Goal: Task Accomplishment & Management: Manage account settings

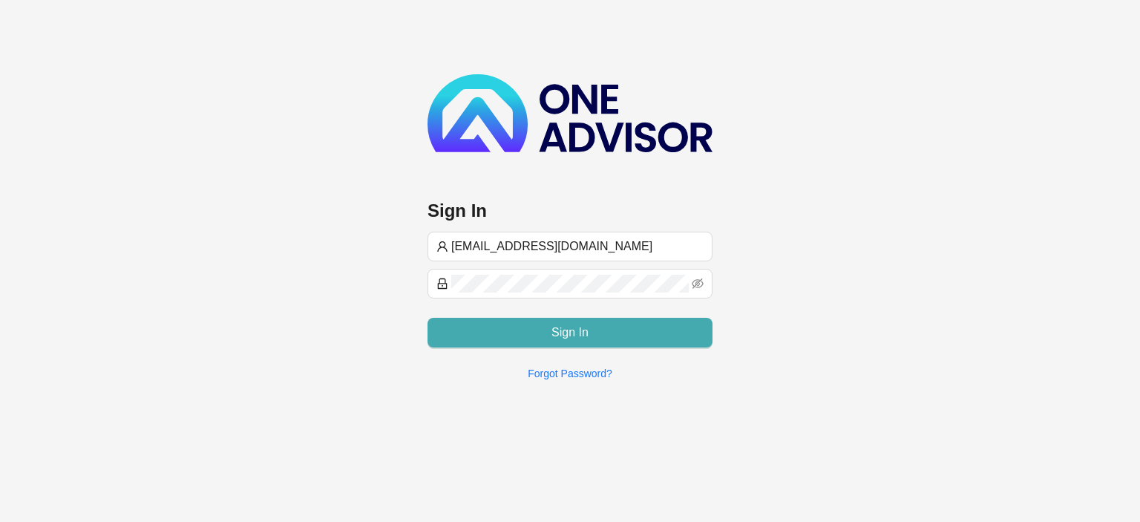
type input "[EMAIL_ADDRESS][DOMAIN_NAME]"
click at [513, 332] on button "Sign In" at bounding box center [570, 333] width 285 height 30
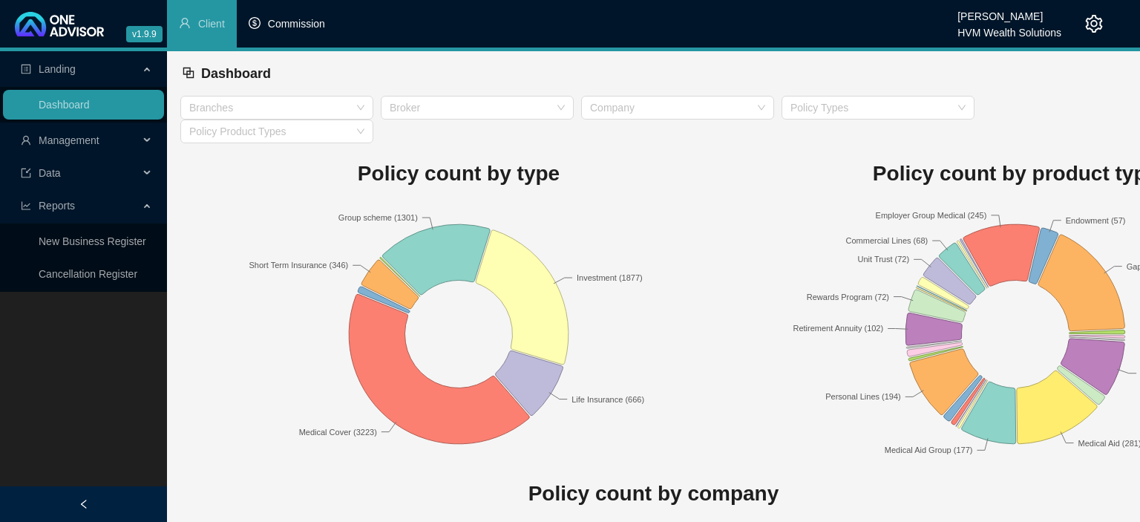
click at [304, 30] on span "Commission" at bounding box center [296, 24] width 57 height 12
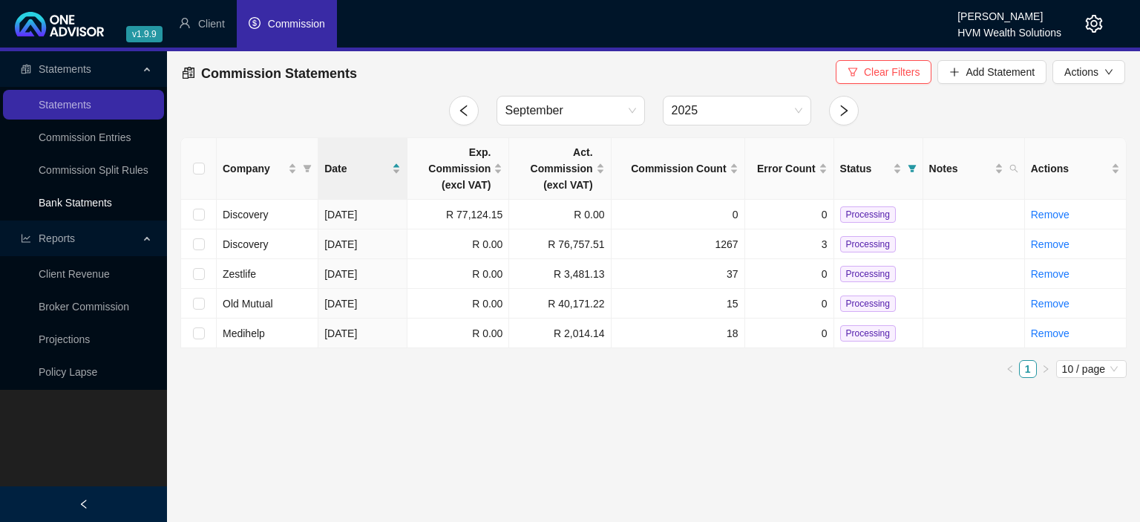
click at [94, 200] on link "Bank Statments" at bounding box center [76, 203] width 74 height 12
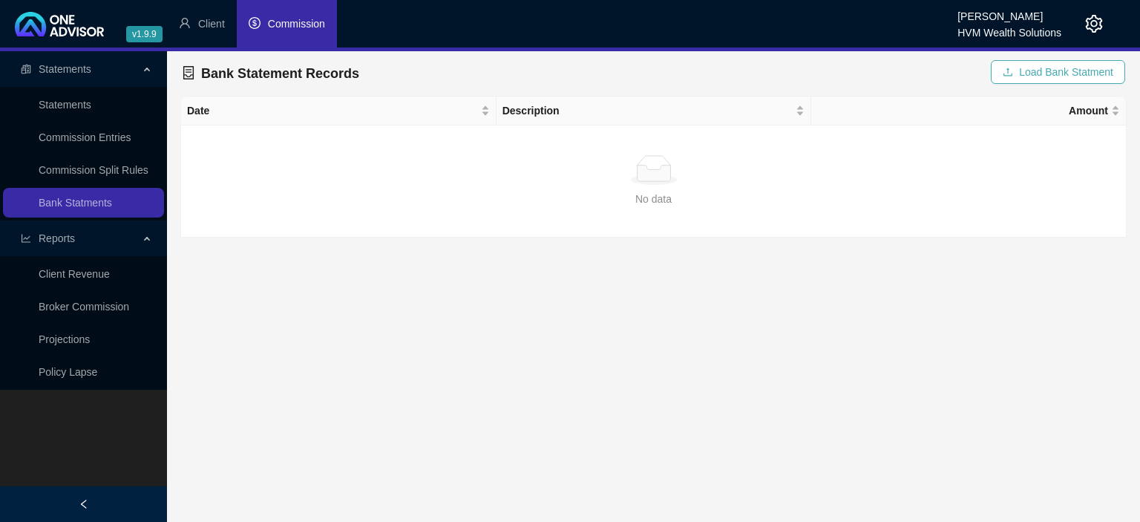
click at [1050, 76] on span "Load Bank Statment" at bounding box center [1066, 72] width 94 height 16
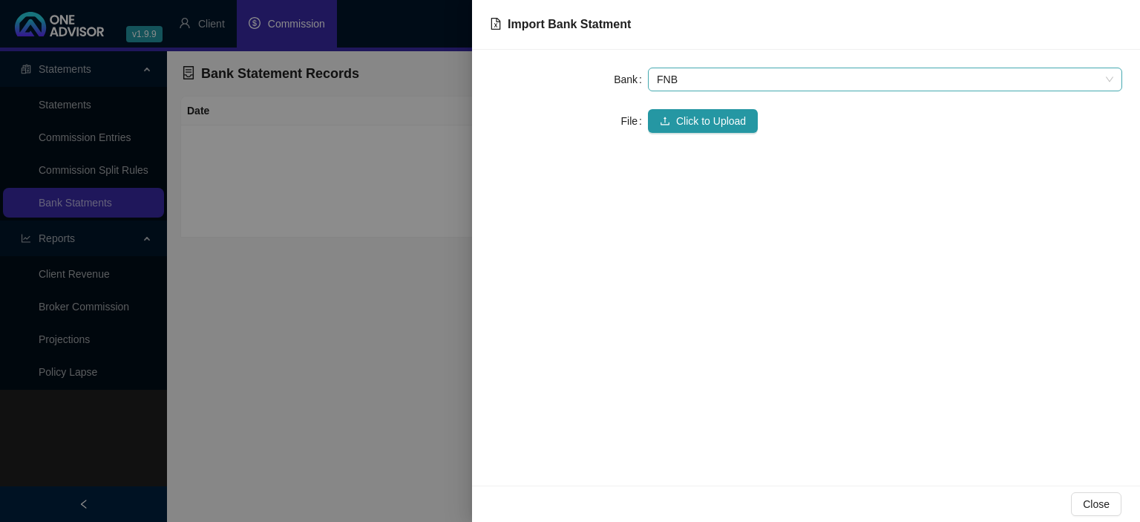
click at [675, 79] on span "FNB" at bounding box center [885, 79] width 457 height 22
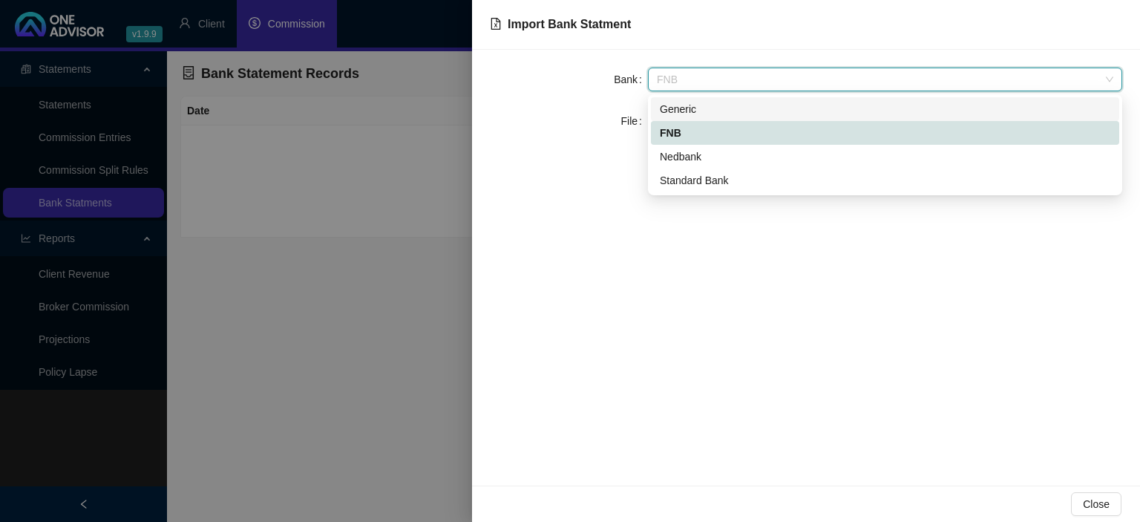
click at [676, 107] on div "Generic" at bounding box center [885, 109] width 451 height 16
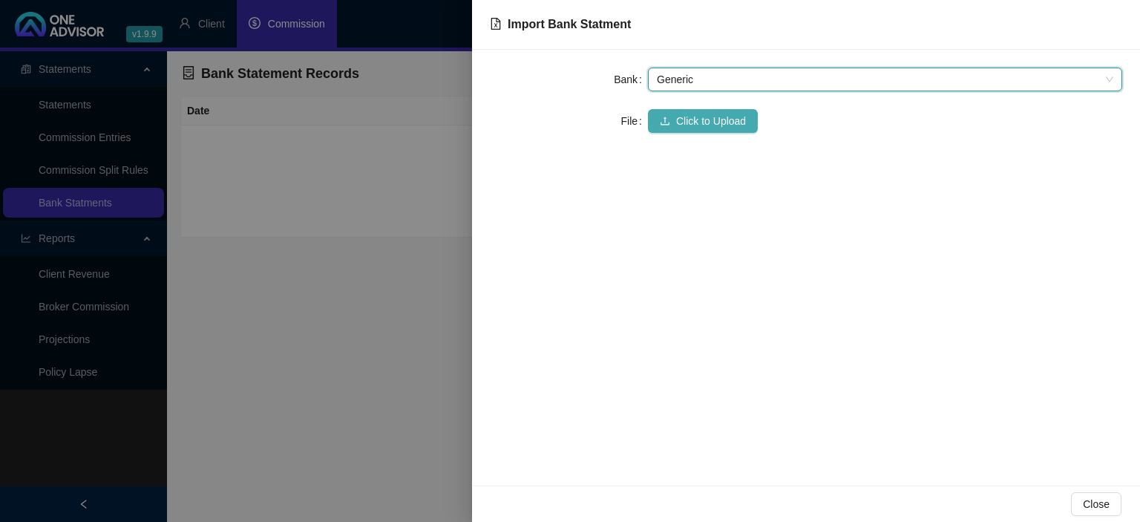
click at [676, 119] on button "Click to Upload" at bounding box center [703, 121] width 110 height 24
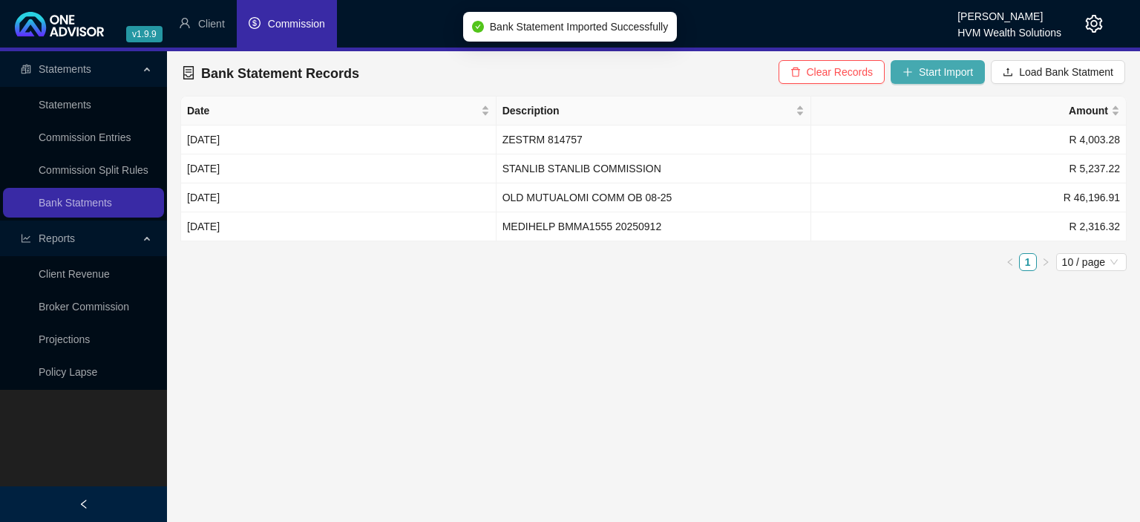
click at [913, 71] on icon "plus" at bounding box center [908, 72] width 10 height 10
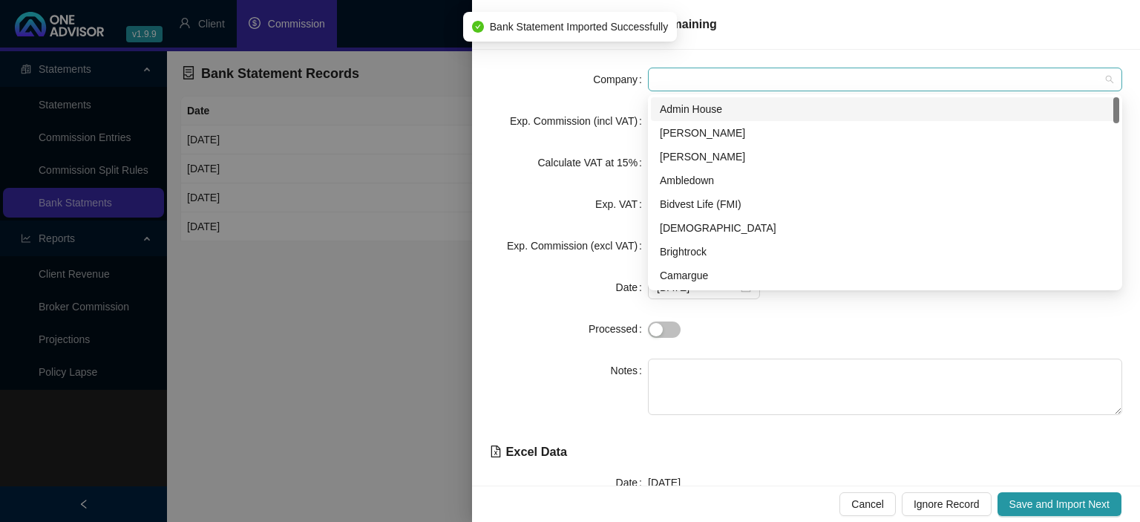
click at [762, 76] on span at bounding box center [885, 79] width 457 height 22
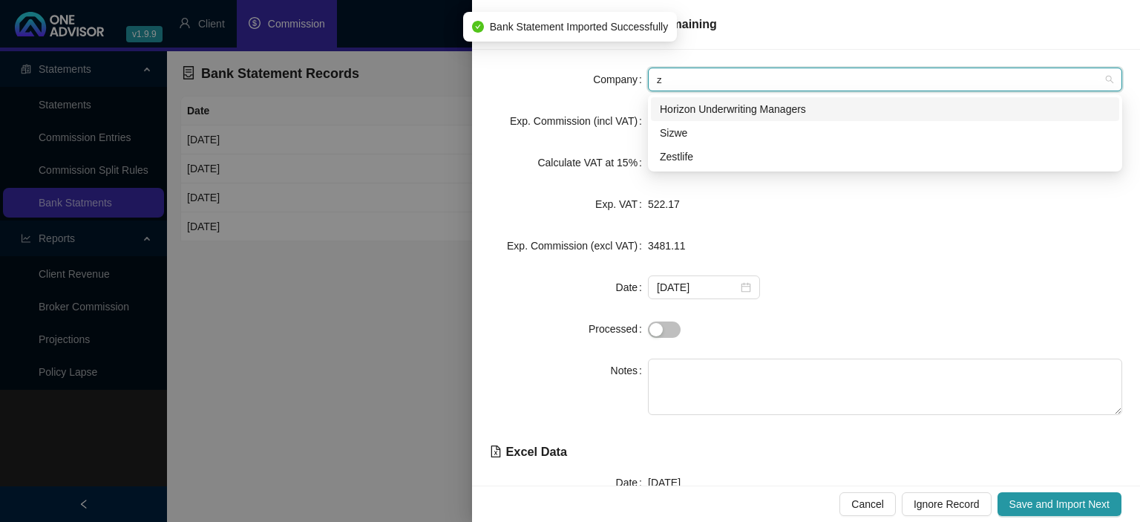
type input "ze"
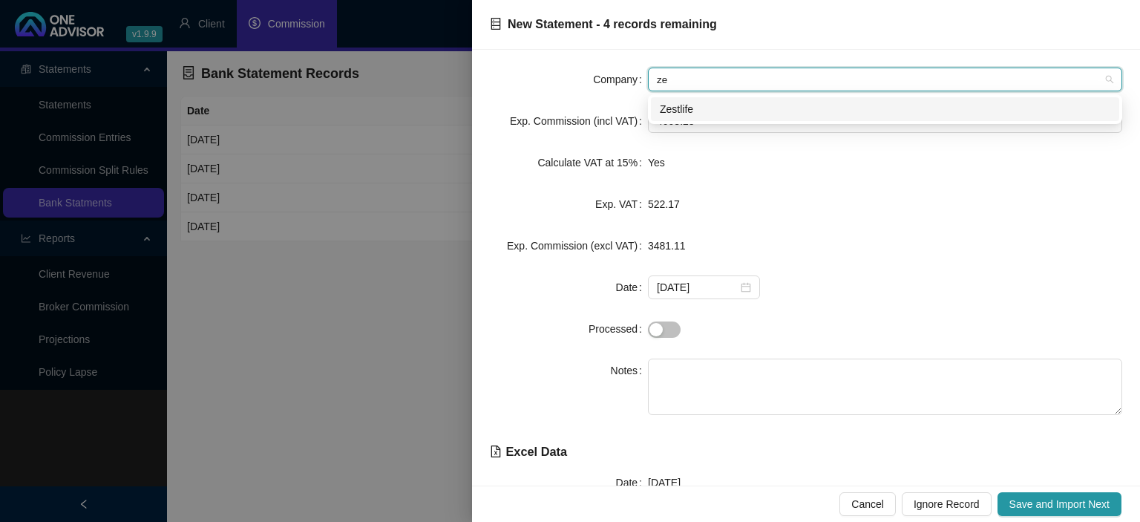
click at [735, 102] on div "Zestlife" at bounding box center [885, 109] width 451 height 16
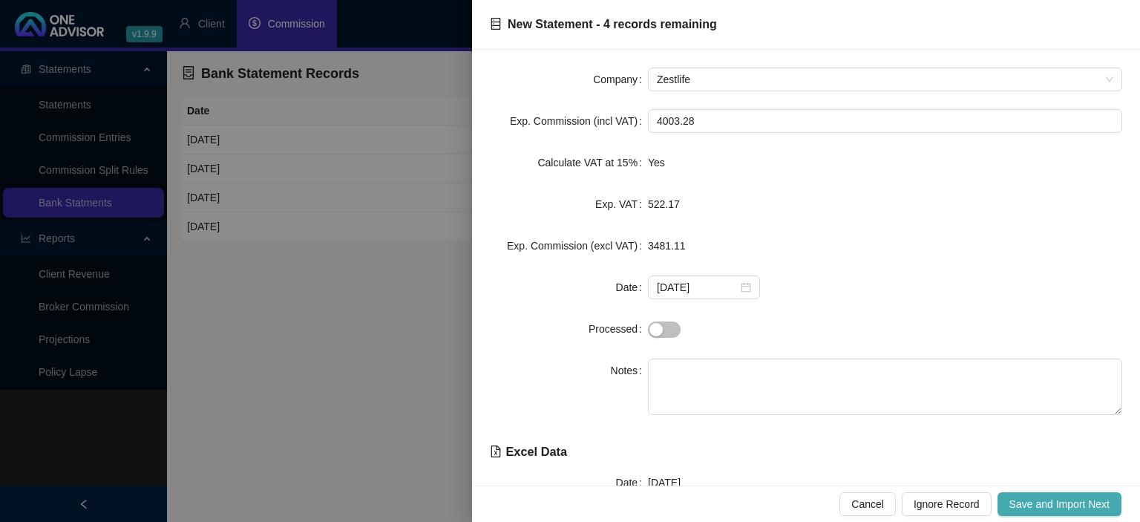
click at [1042, 512] on button "Save and Import Next" at bounding box center [1060, 504] width 124 height 24
click at [1041, 502] on span "Save and Import Next" at bounding box center [1060, 504] width 100 height 16
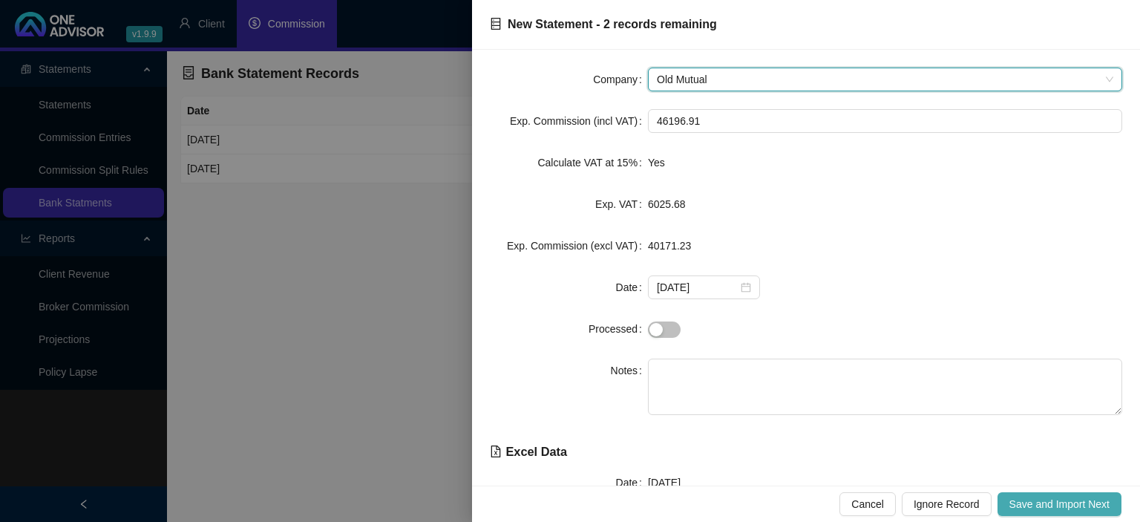
click at [1041, 502] on span "Save and Import Next" at bounding box center [1060, 504] width 100 height 16
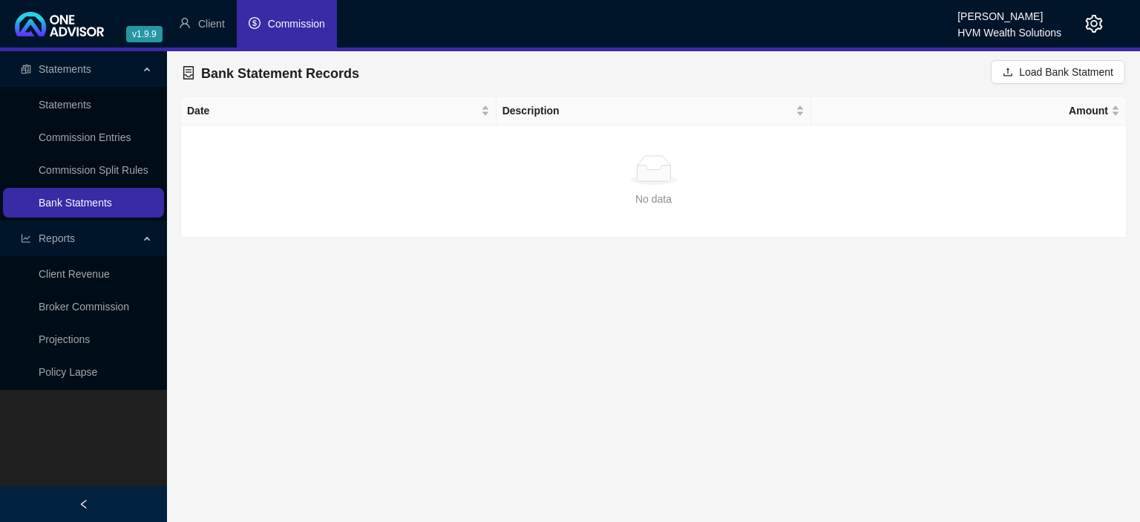
click at [108, 208] on link "Bank Statments" at bounding box center [76, 203] width 74 height 12
click at [273, 33] on li "Commission" at bounding box center [287, 24] width 100 height 48
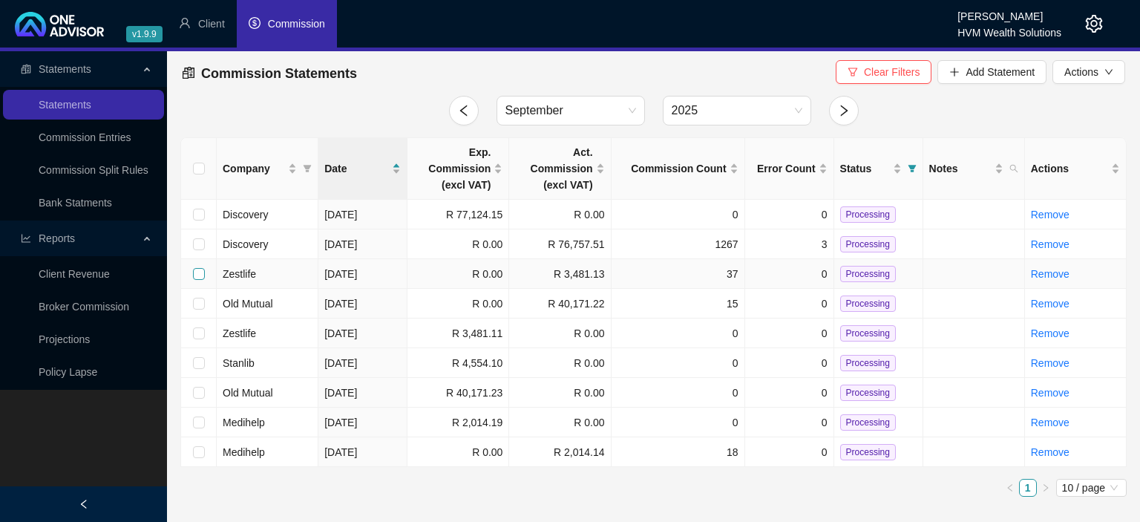
click at [197, 273] on input "checkbox" at bounding box center [199, 274] width 12 height 12
checkbox input "true"
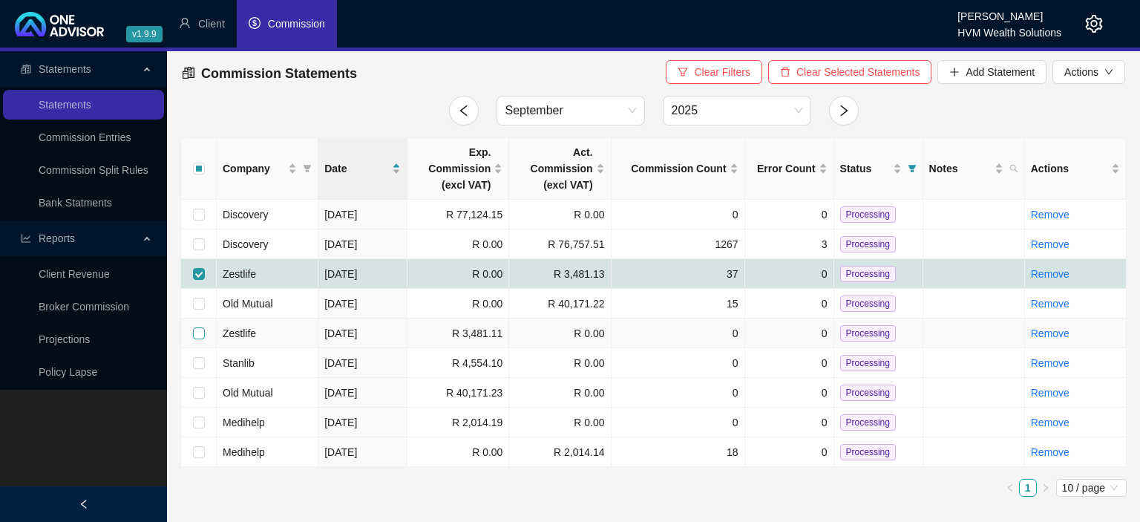
click at [193, 333] on input "checkbox" at bounding box center [199, 333] width 12 height 12
checkbox input "true"
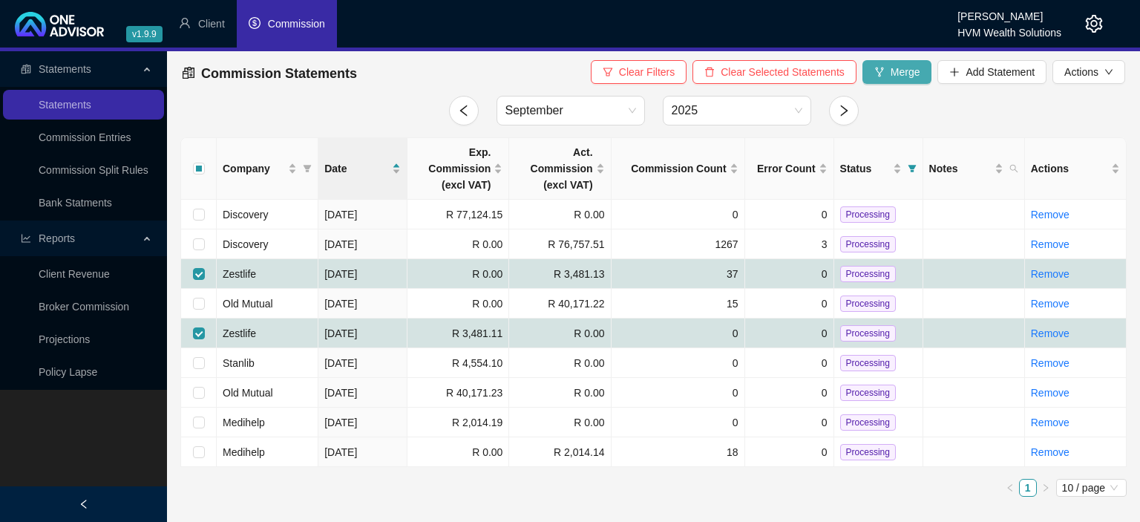
click at [915, 76] on span "Merge" at bounding box center [906, 72] width 30 height 16
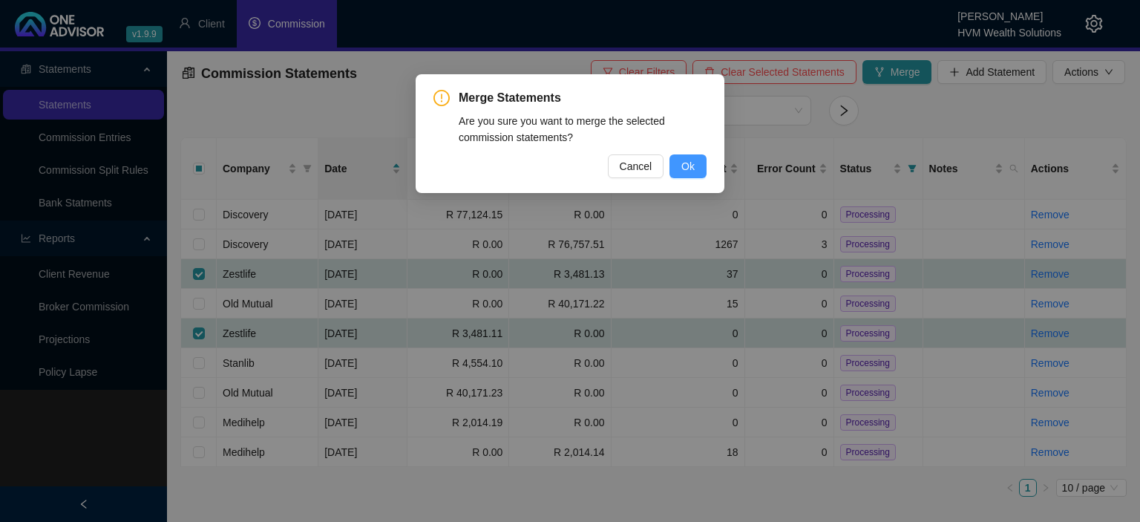
click at [693, 166] on span "Ok" at bounding box center [688, 166] width 13 height 16
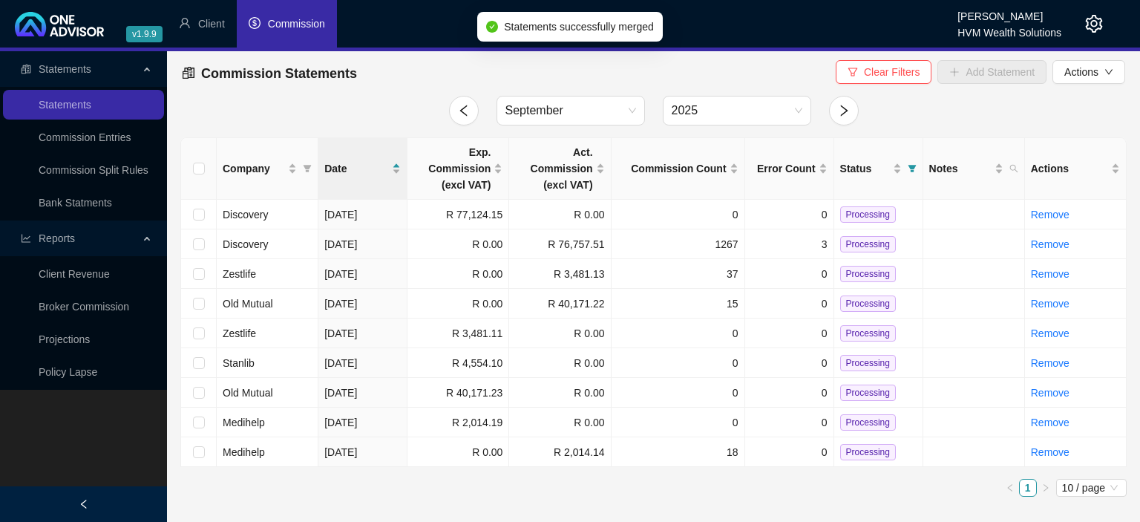
checkbox input "false"
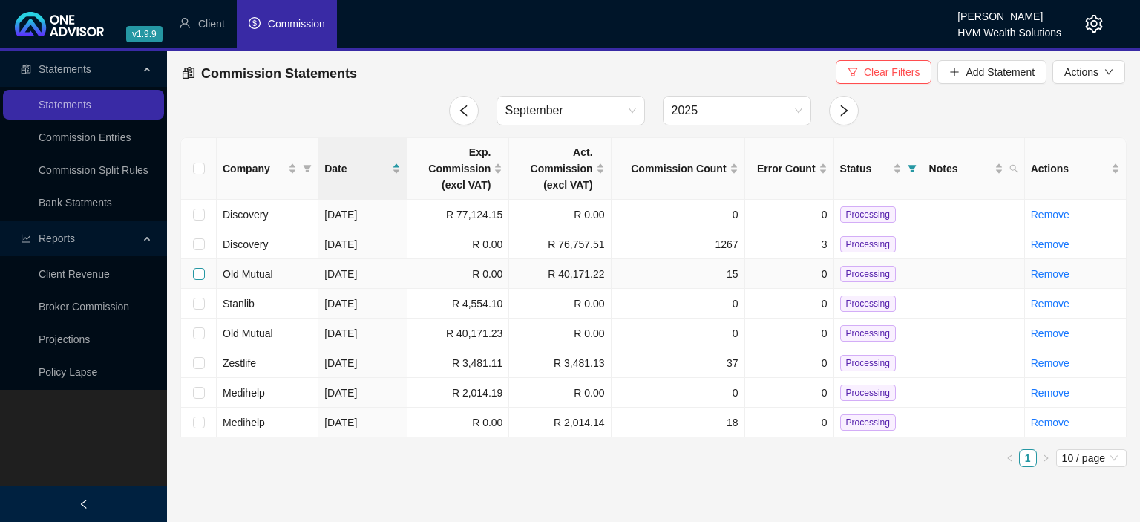
click at [196, 274] on input "checkbox" at bounding box center [199, 274] width 12 height 12
checkbox input "true"
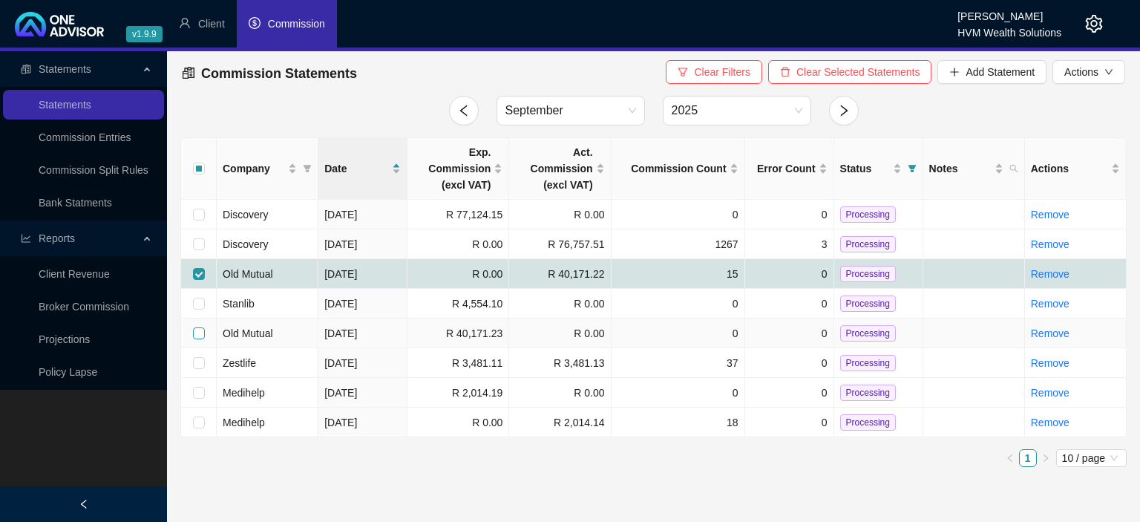
click at [197, 334] on input "checkbox" at bounding box center [199, 333] width 12 height 12
checkbox input "true"
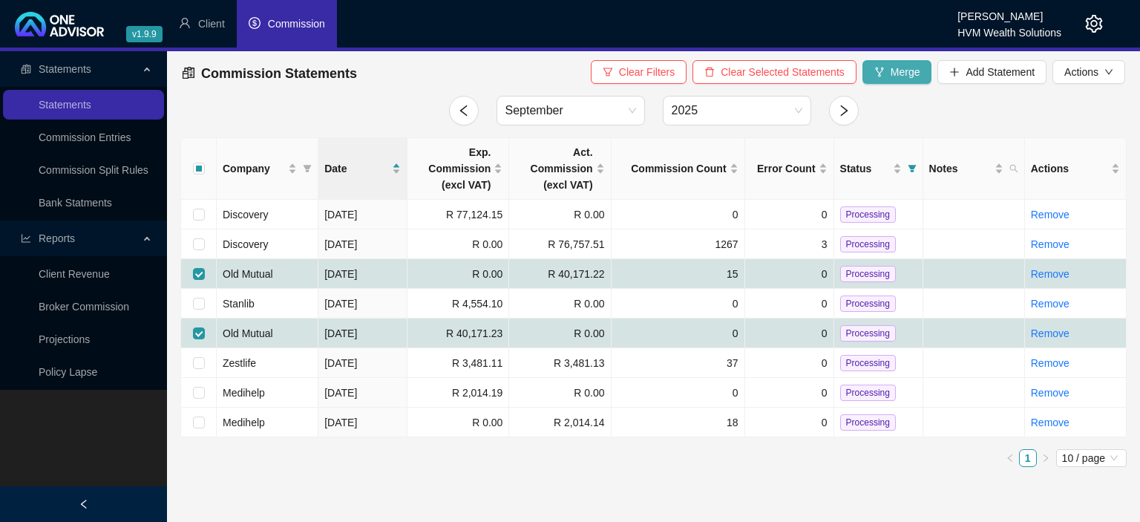
click at [891, 80] on button "Merge" at bounding box center [898, 72] width 70 height 24
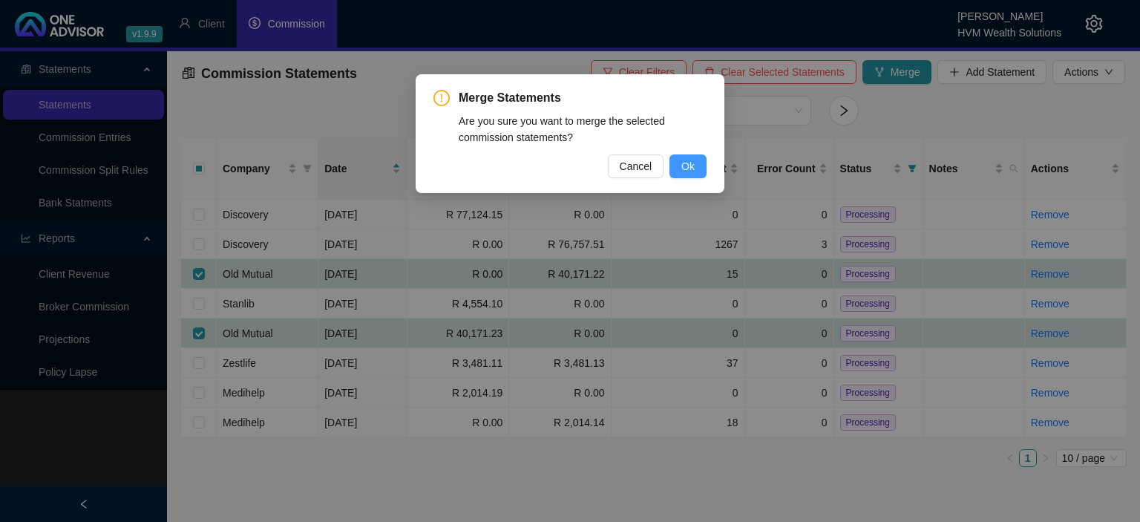
click at [682, 168] on span "Ok" at bounding box center [688, 166] width 13 height 16
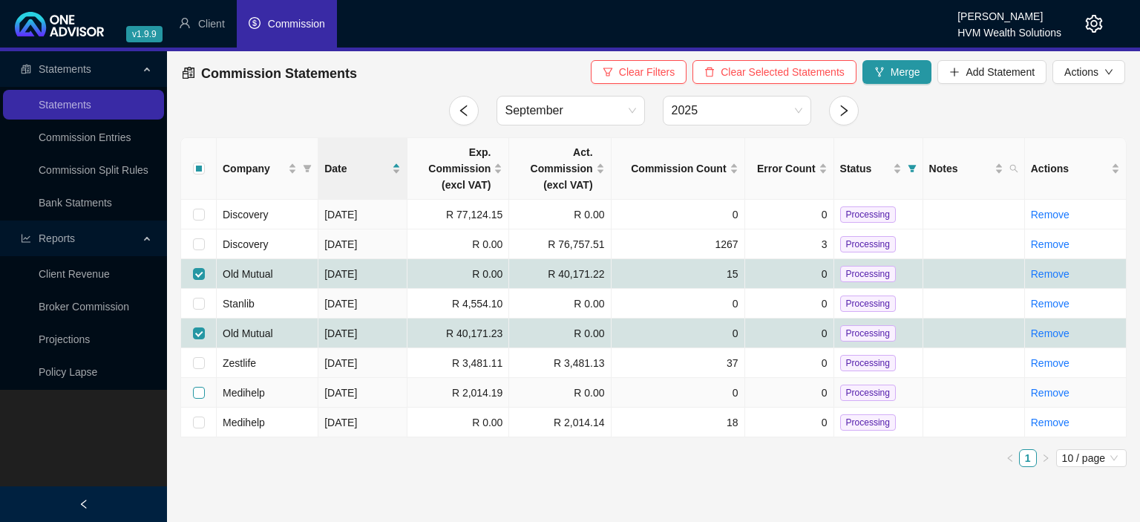
checkbox input "false"
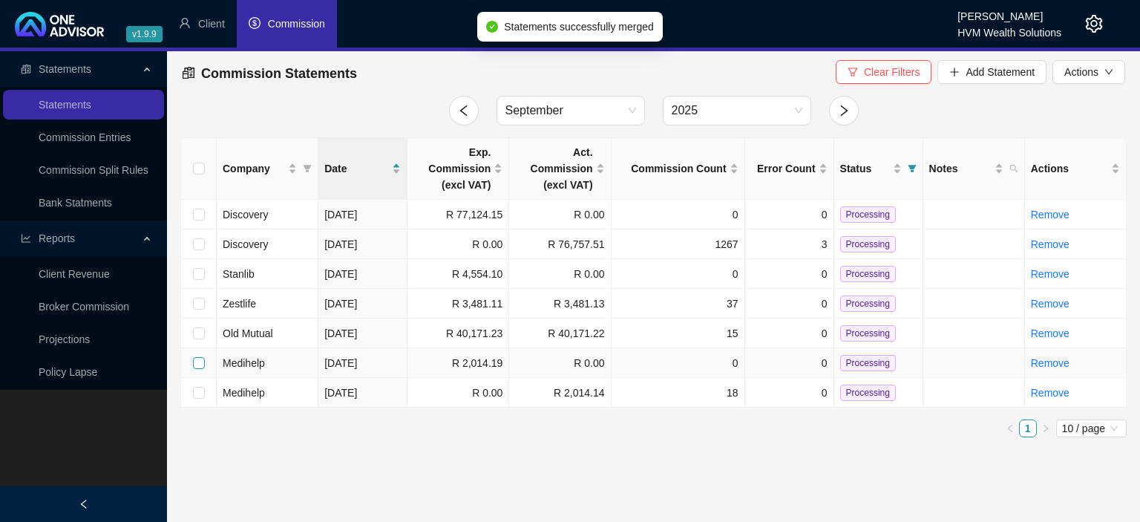
click at [197, 365] on input "checkbox" at bounding box center [199, 363] width 12 height 12
checkbox input "true"
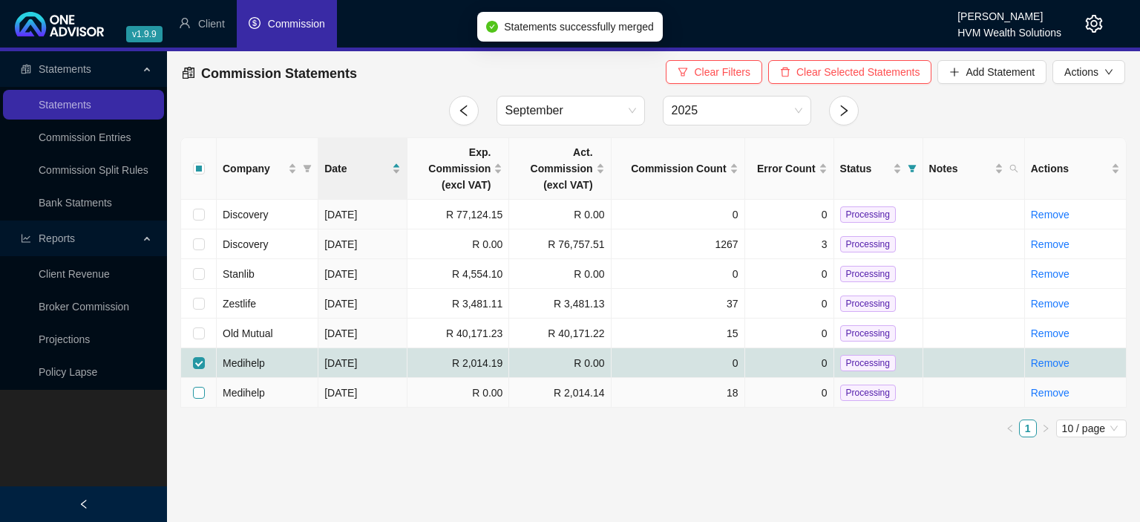
click at [200, 393] on input "checkbox" at bounding box center [199, 393] width 12 height 12
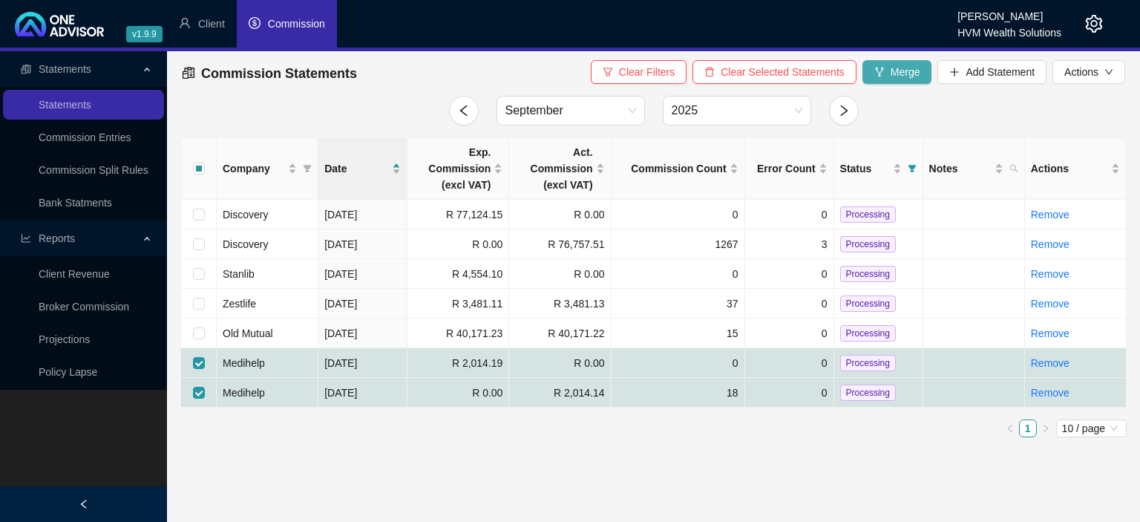
click at [882, 74] on icon "fork" at bounding box center [880, 72] width 10 height 10
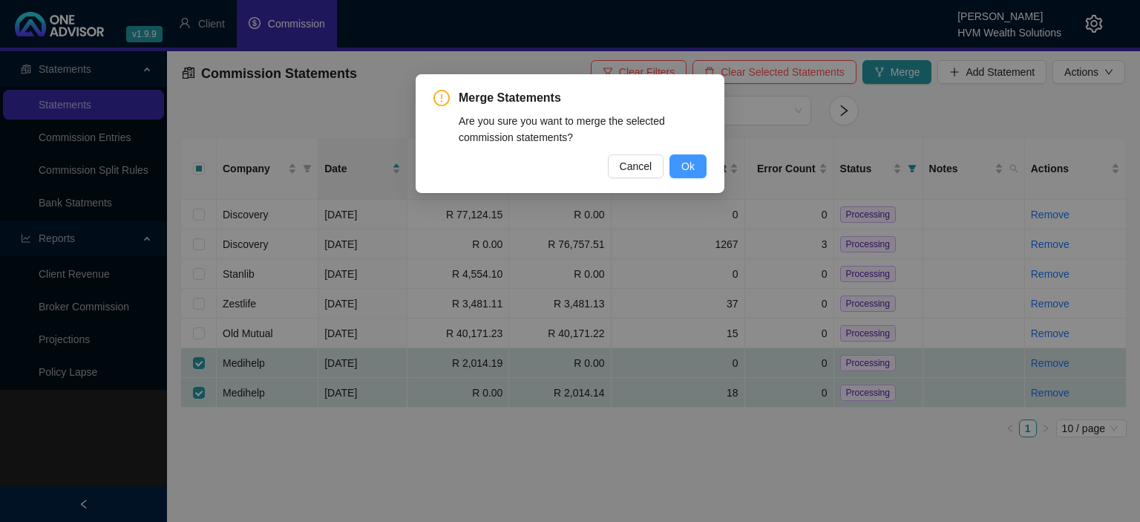
click at [690, 160] on span "Ok" at bounding box center [688, 166] width 13 height 16
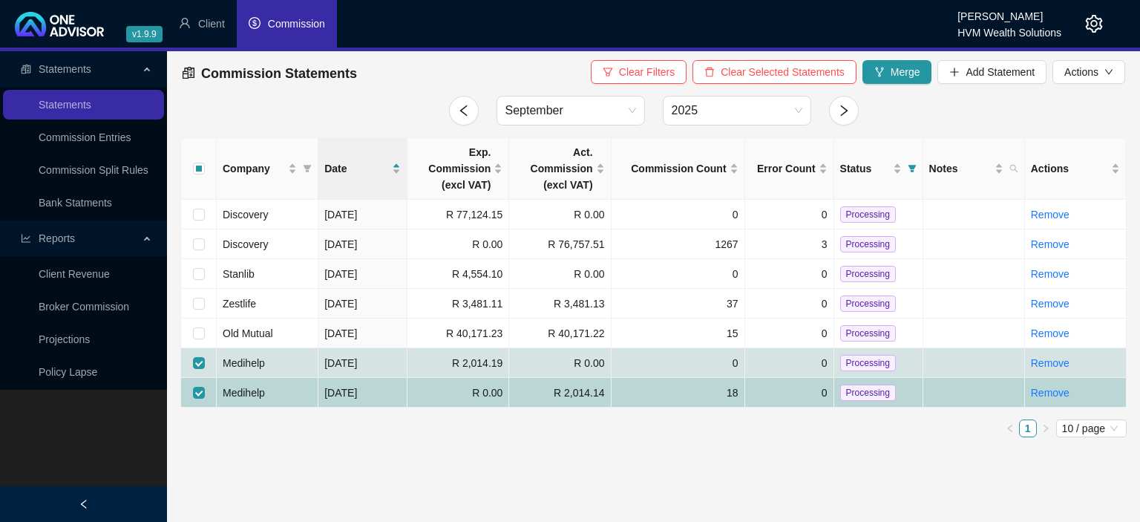
checkbox input "false"
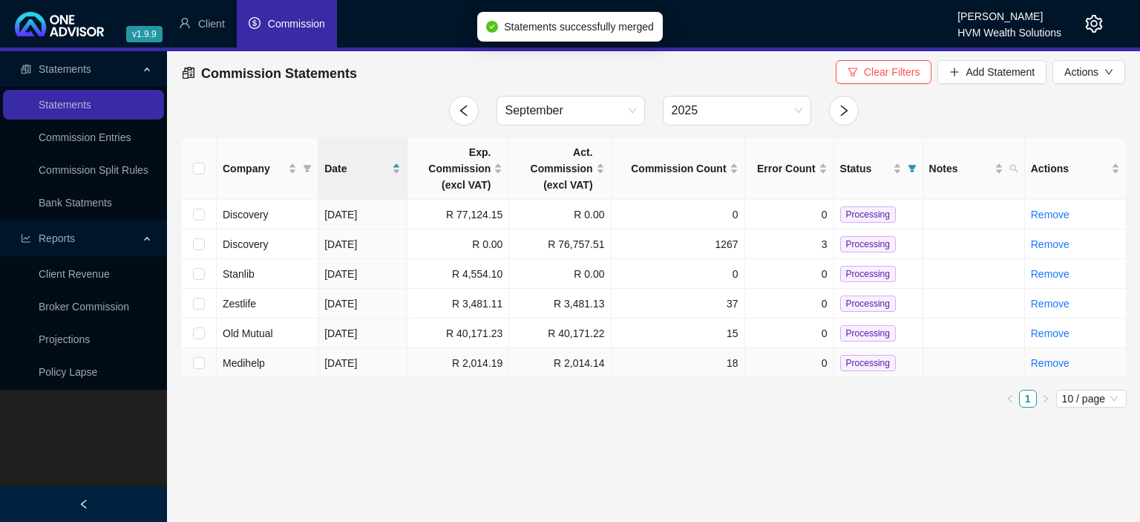
click at [865, 360] on span "Processing" at bounding box center [868, 363] width 56 height 16
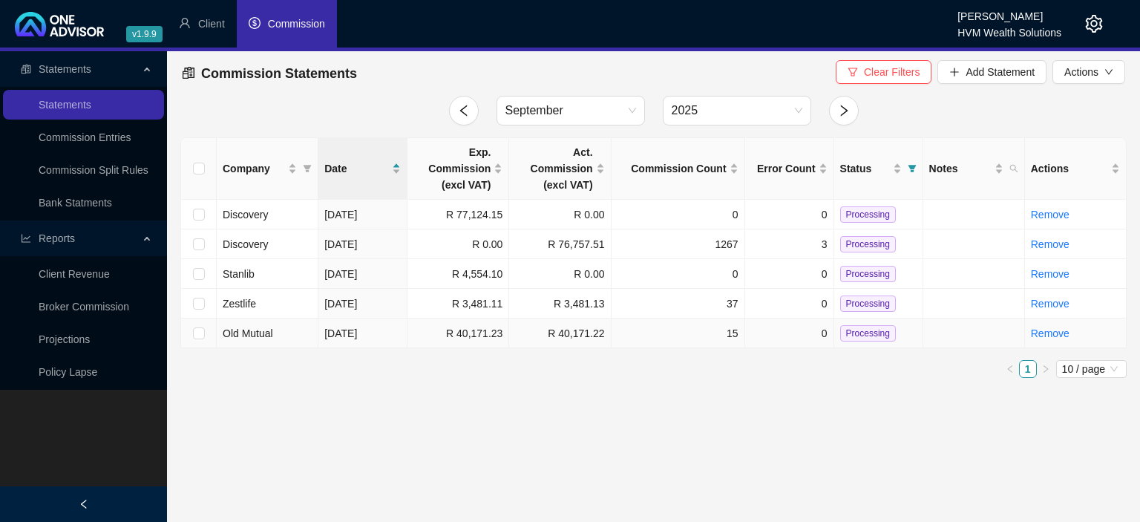
click at [868, 339] on span "Processing" at bounding box center [868, 333] width 56 height 16
click at [866, 310] on span "Processing" at bounding box center [868, 303] width 56 height 16
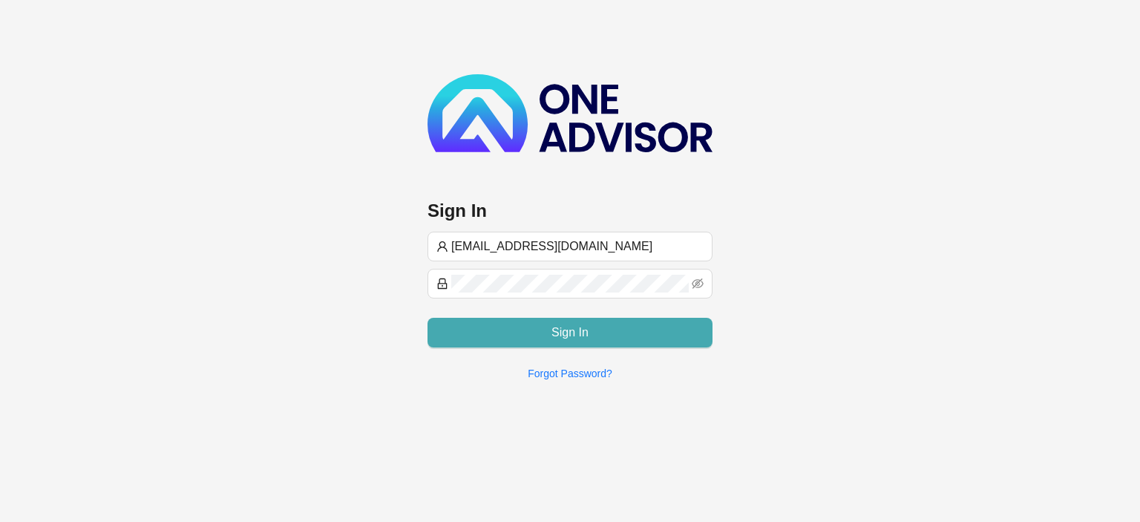
type input "[EMAIL_ADDRESS][DOMAIN_NAME]"
click at [539, 330] on button "Sign In" at bounding box center [570, 333] width 285 height 30
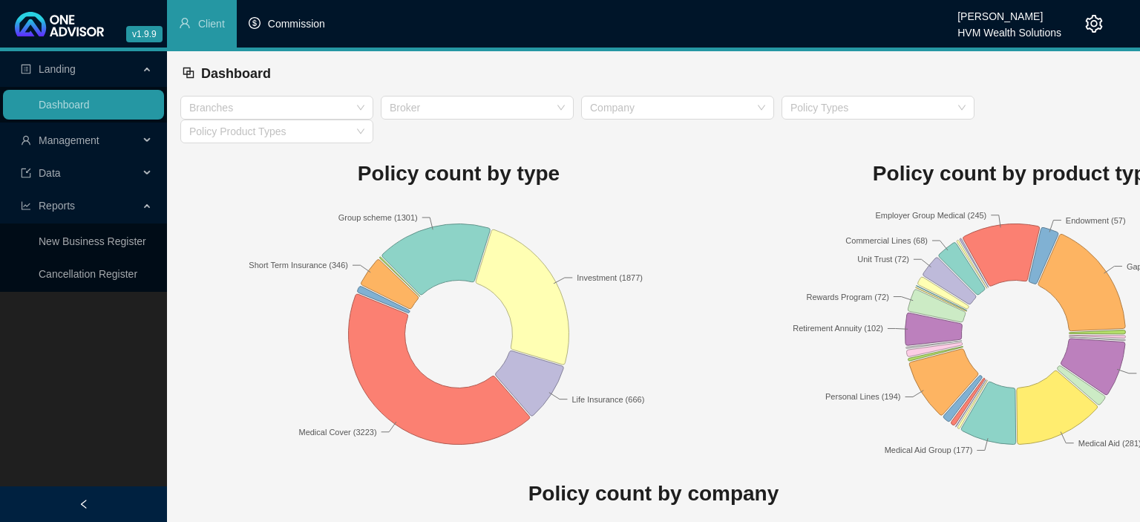
click at [306, 28] on span "Commission" at bounding box center [296, 24] width 57 height 12
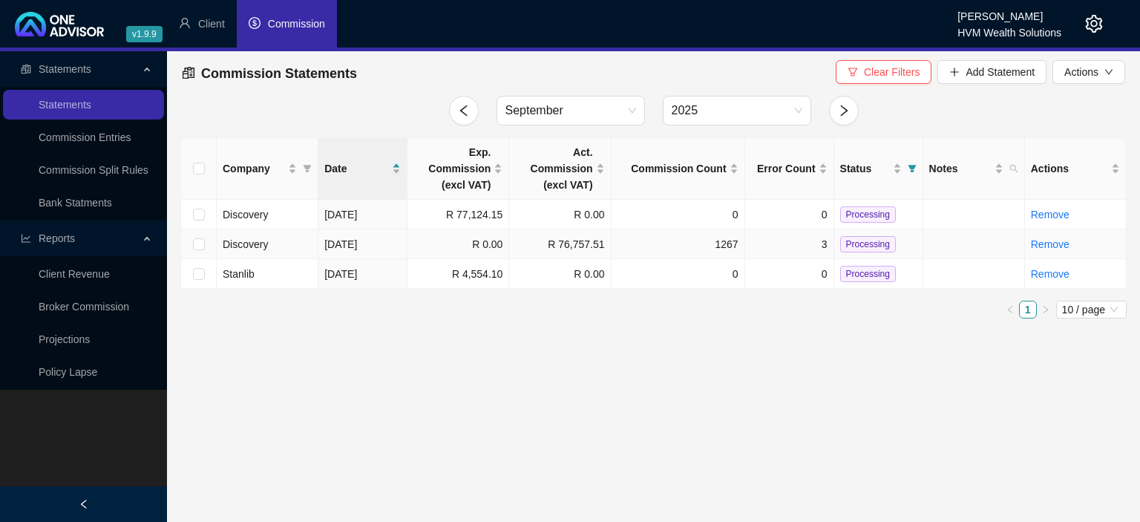
click at [379, 244] on td "[DATE]" at bounding box center [363, 244] width 89 height 30
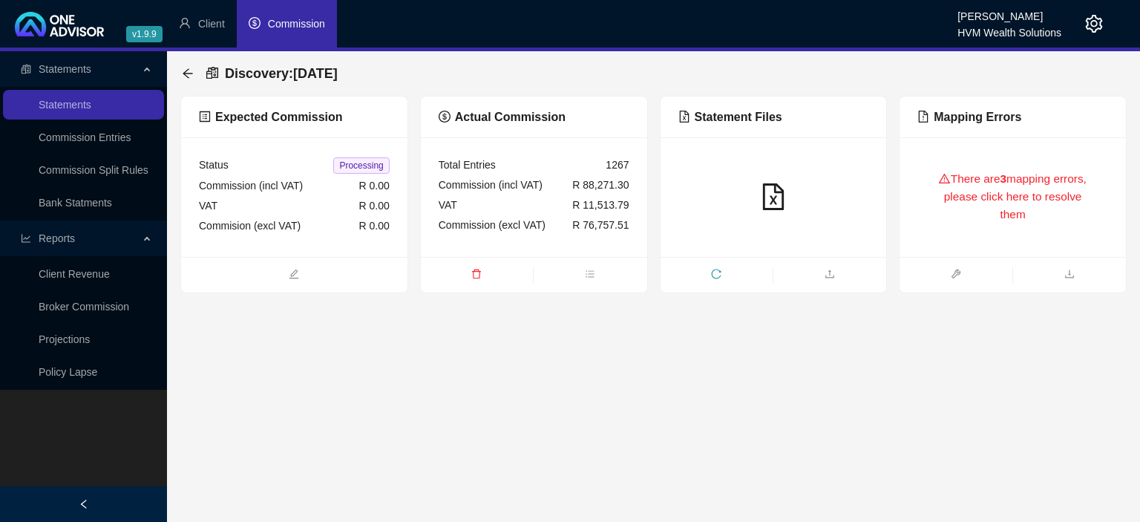
click at [948, 228] on div "There are 3 mapping errors, please click here to resolve them" at bounding box center [1013, 197] width 191 height 84
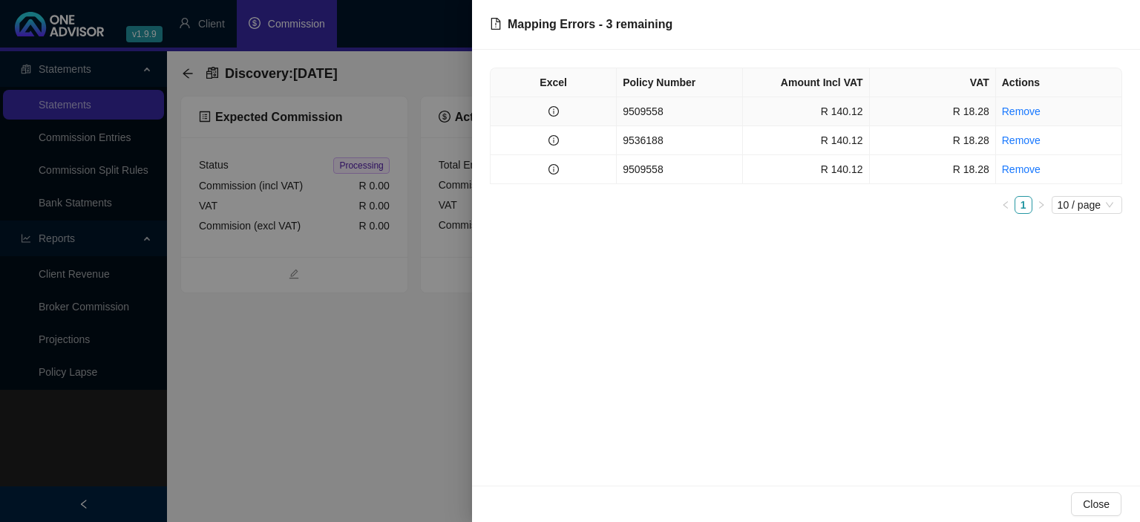
click at [649, 108] on td "9509558" at bounding box center [680, 111] width 126 height 29
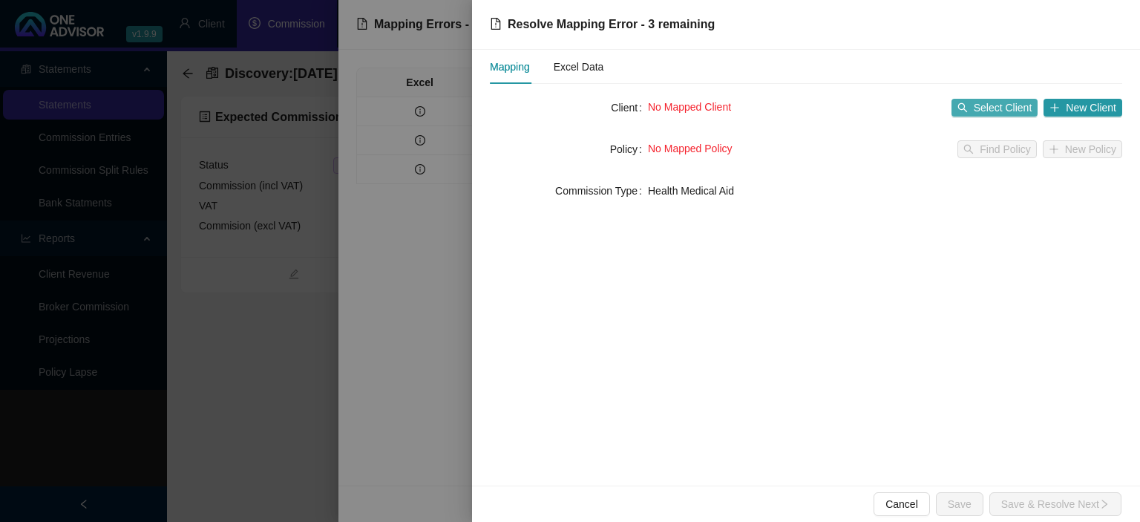
click at [993, 108] on span "Select Client" at bounding box center [1003, 107] width 59 height 16
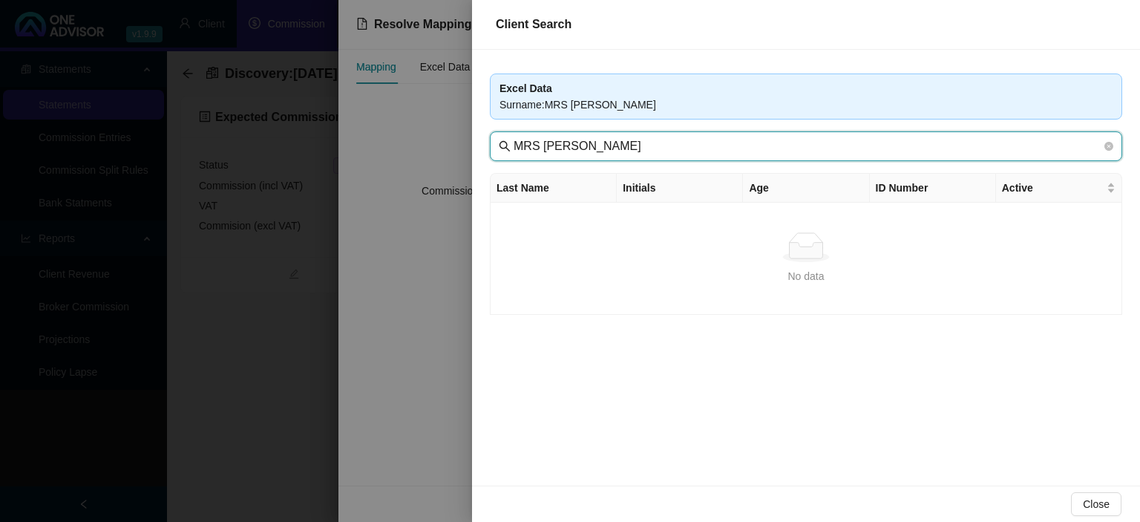
drag, startPoint x: 547, startPoint y: 141, endPoint x: 225, endPoint y: 133, distance: 322.3
click at [514, 137] on input "MRS K CLARK" at bounding box center [808, 146] width 588 height 18
type input "CLARK"
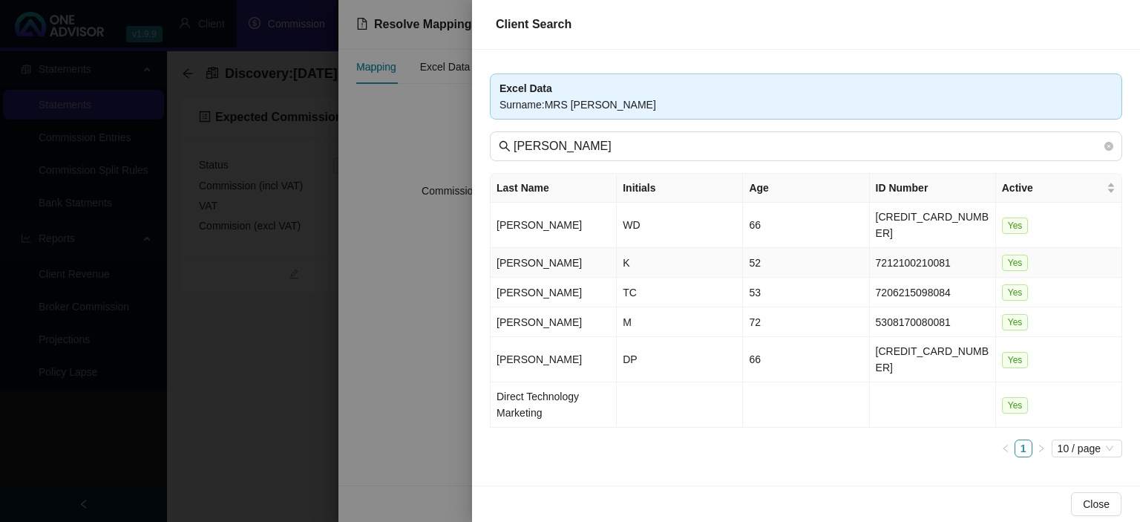
click at [639, 251] on td "K" at bounding box center [680, 263] width 126 height 30
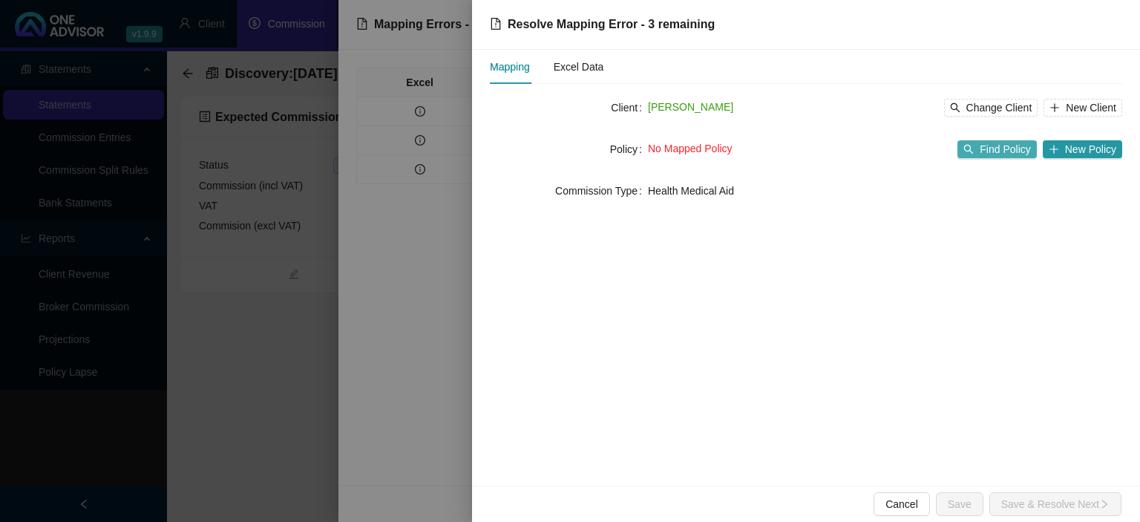
click at [982, 156] on button "Find Policy" at bounding box center [997, 149] width 79 height 18
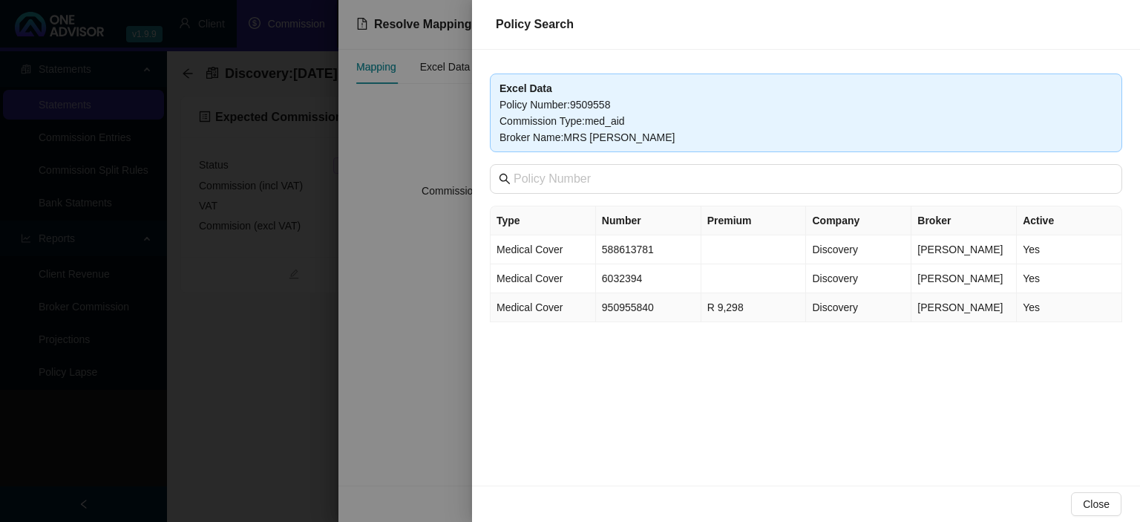
click at [610, 322] on td "950955840" at bounding box center [648, 307] width 105 height 29
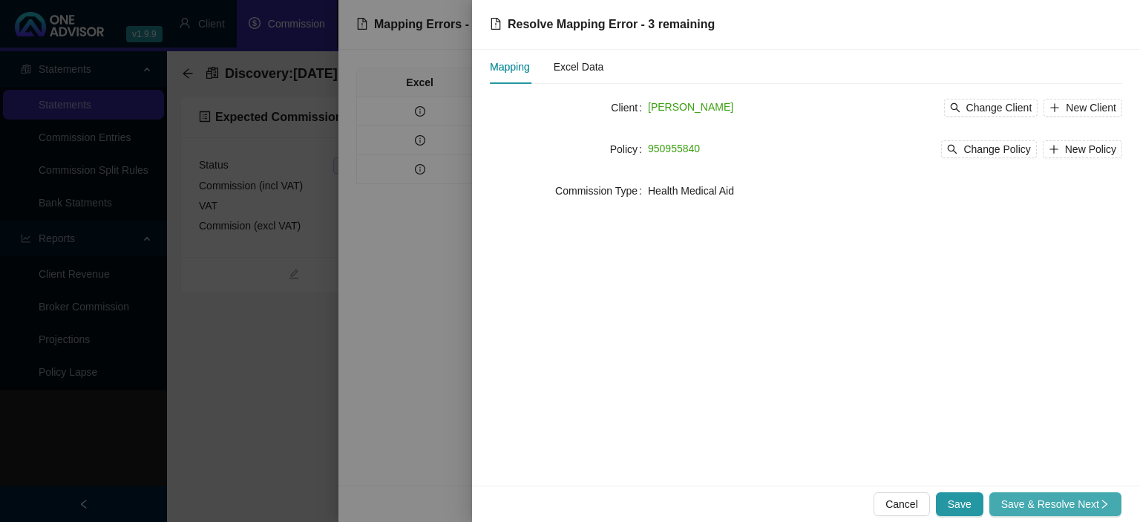
click at [1018, 498] on span "Save & Resolve Next" at bounding box center [1056, 504] width 108 height 16
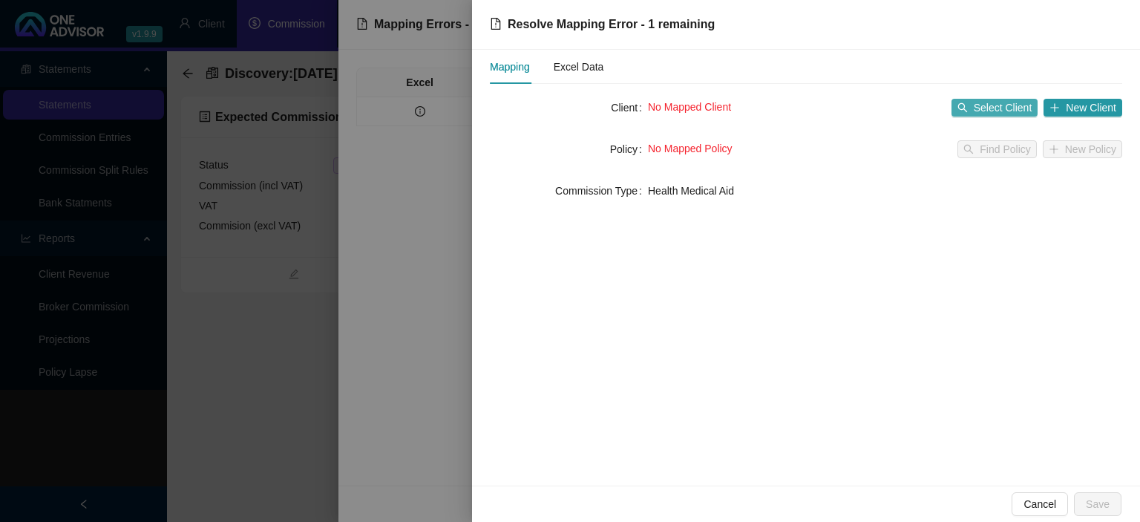
click at [980, 101] on span "Select Client" at bounding box center [1003, 107] width 59 height 16
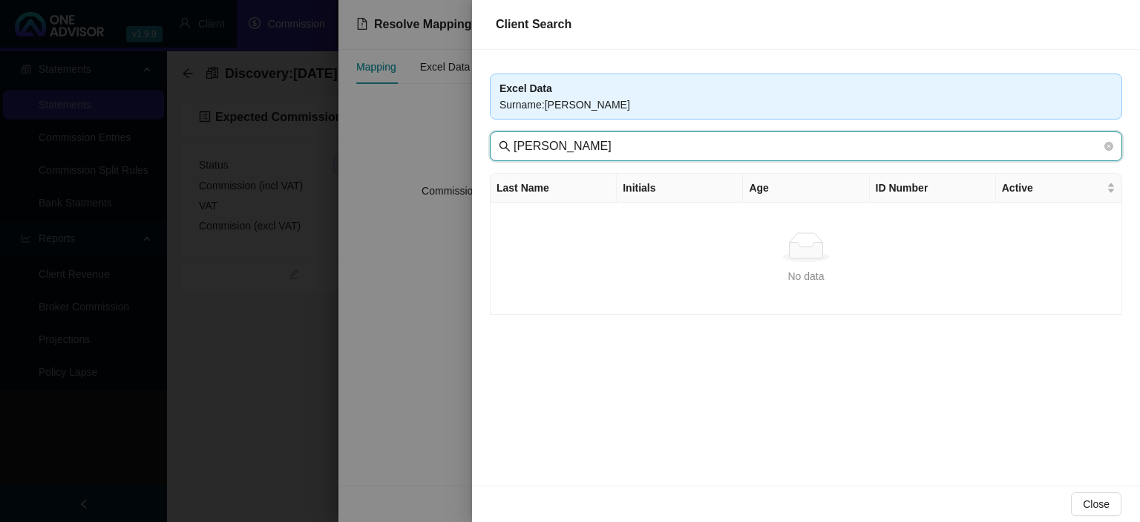
drag, startPoint x: 554, startPoint y: 146, endPoint x: 172, endPoint y: 110, distance: 383.3
click at [514, 137] on input "MS NG BUCK" at bounding box center [808, 146] width 588 height 18
type input "BUCK"
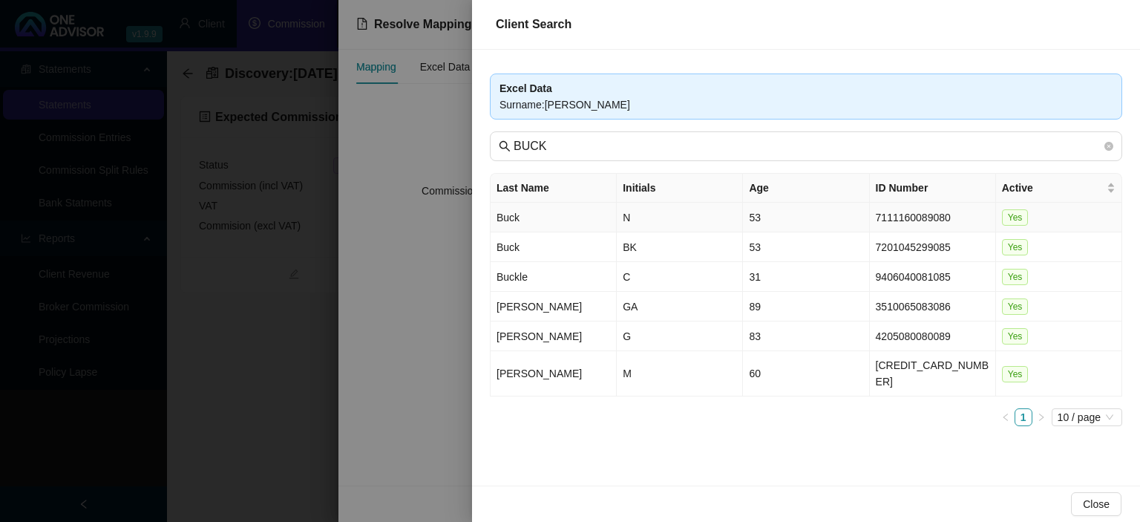
click at [543, 221] on td "Buck" at bounding box center [554, 218] width 126 height 30
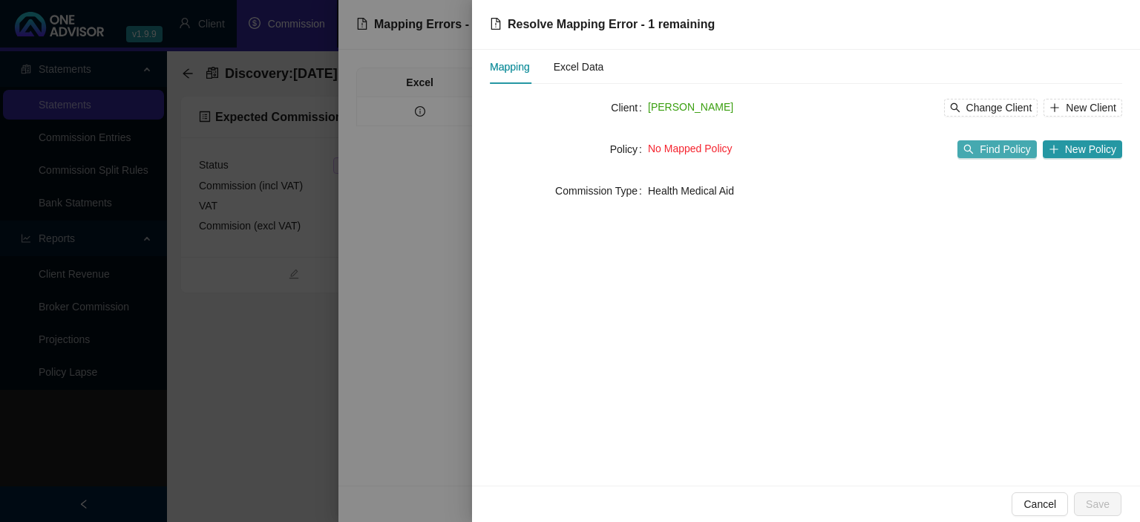
click at [984, 146] on button "Find Policy" at bounding box center [997, 149] width 79 height 18
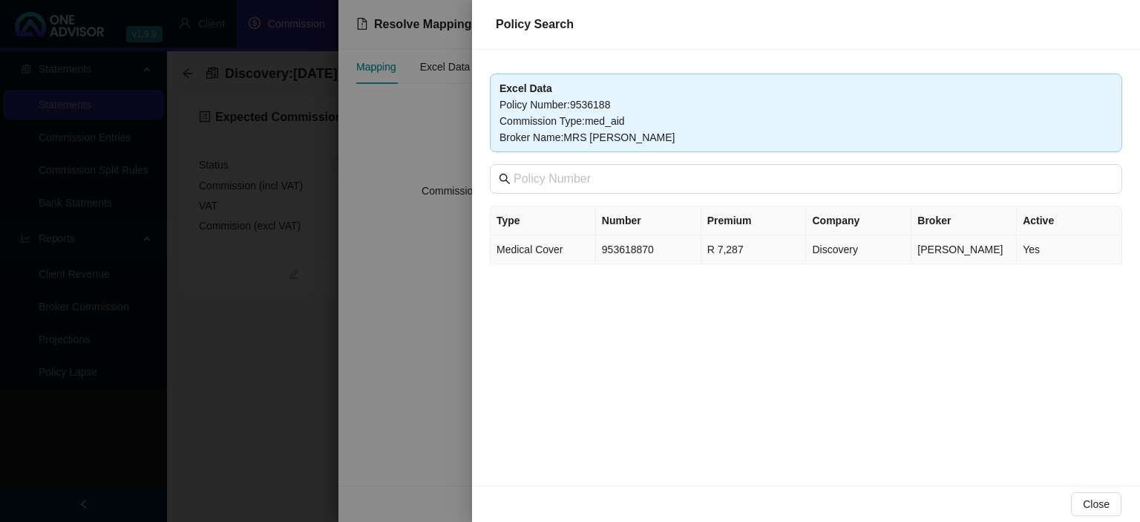
click at [646, 252] on td "953618870" at bounding box center [648, 249] width 105 height 29
click at [646, 252] on div at bounding box center [570, 261] width 1140 height 522
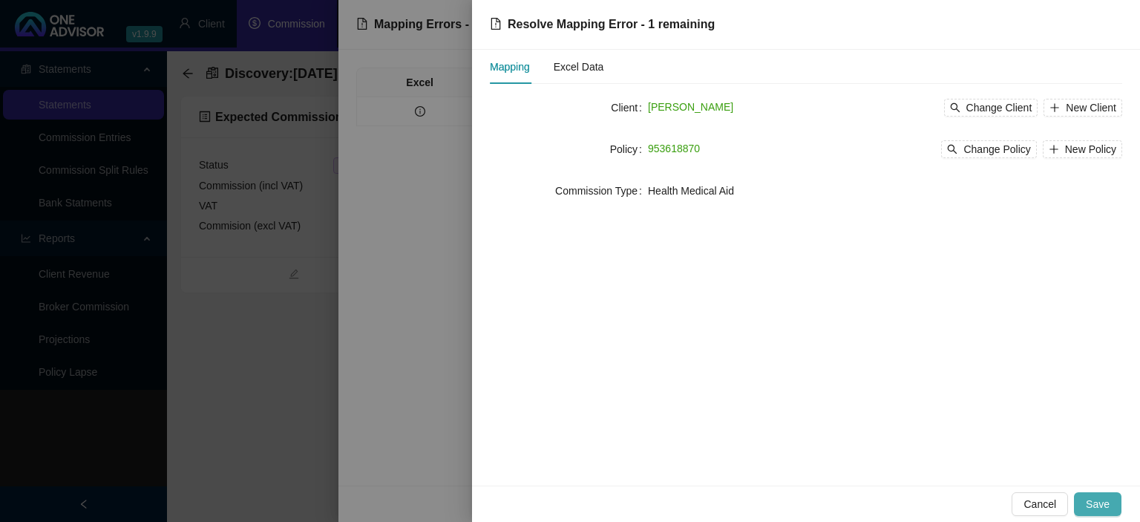
click at [1090, 499] on span "Save" at bounding box center [1098, 504] width 24 height 16
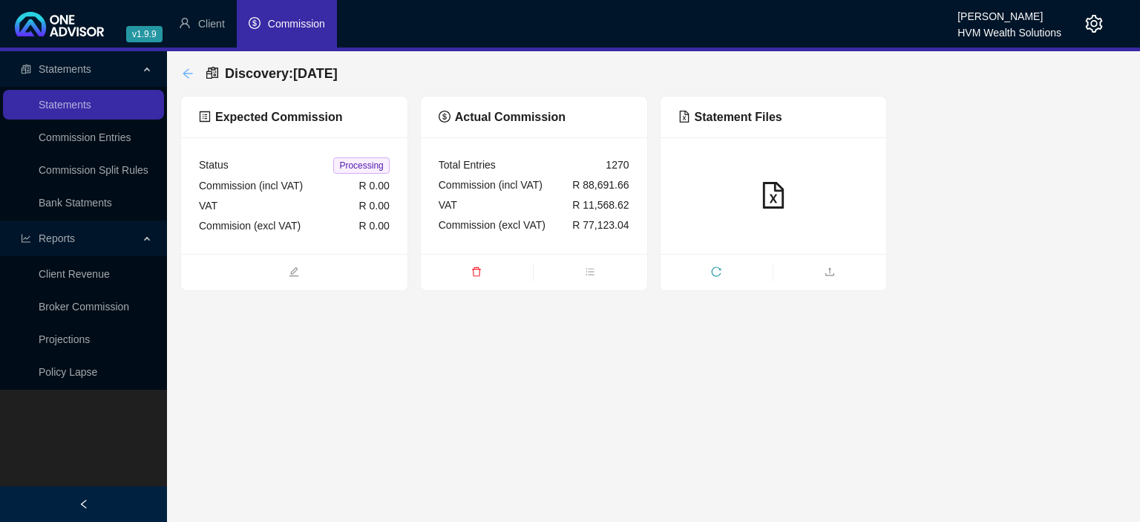
click at [186, 75] on icon "arrow-left" at bounding box center [188, 73] width 10 height 10
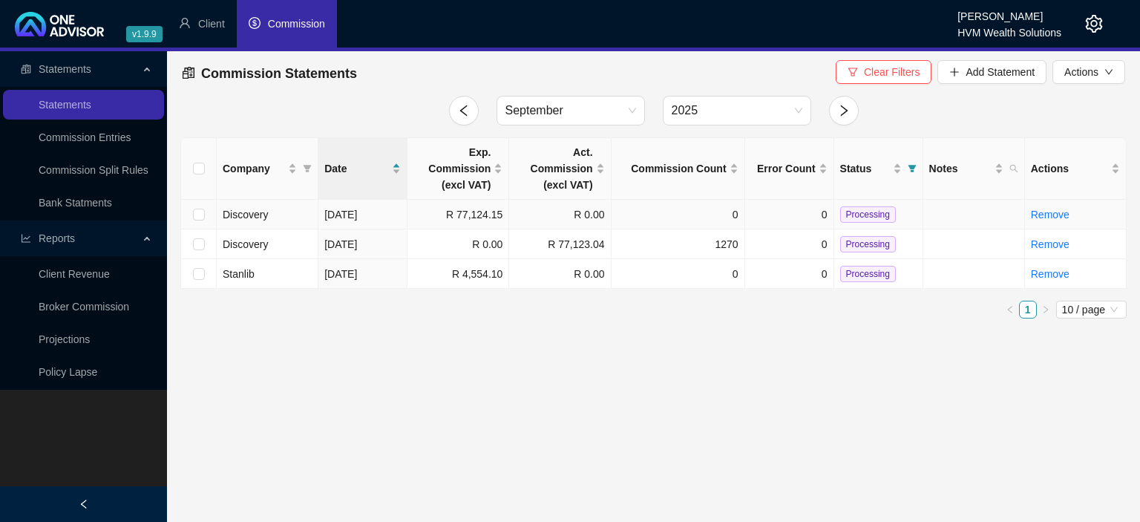
drag, startPoint x: 202, startPoint y: 215, endPoint x: 201, endPoint y: 223, distance: 8.2
click at [202, 215] on input "checkbox" at bounding box center [199, 215] width 12 height 12
checkbox input "true"
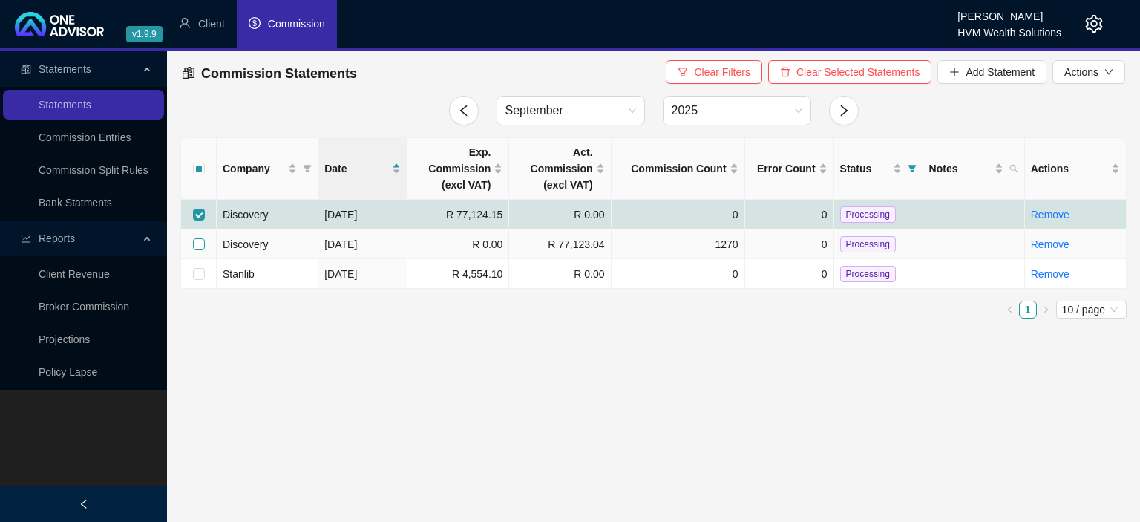
click at [199, 244] on input "checkbox" at bounding box center [199, 244] width 12 height 12
checkbox input "true"
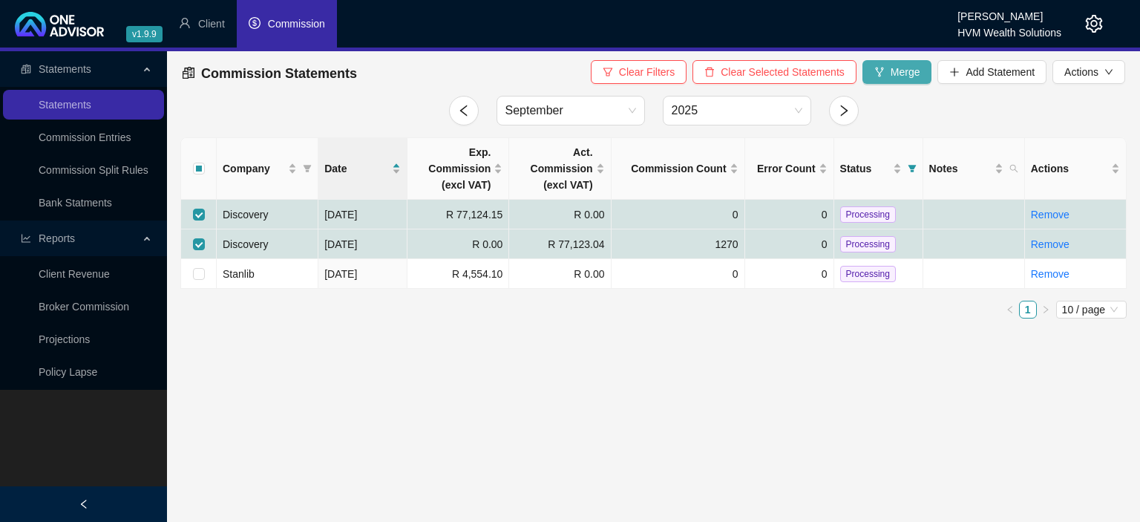
click at [900, 74] on span "Merge" at bounding box center [906, 72] width 30 height 16
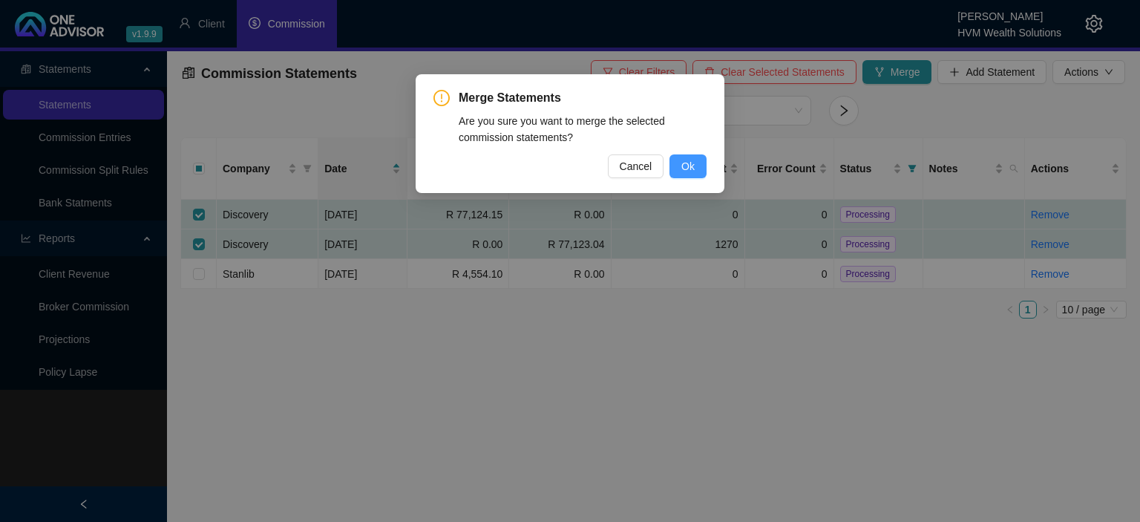
click at [682, 176] on button "Ok" at bounding box center [688, 166] width 37 height 24
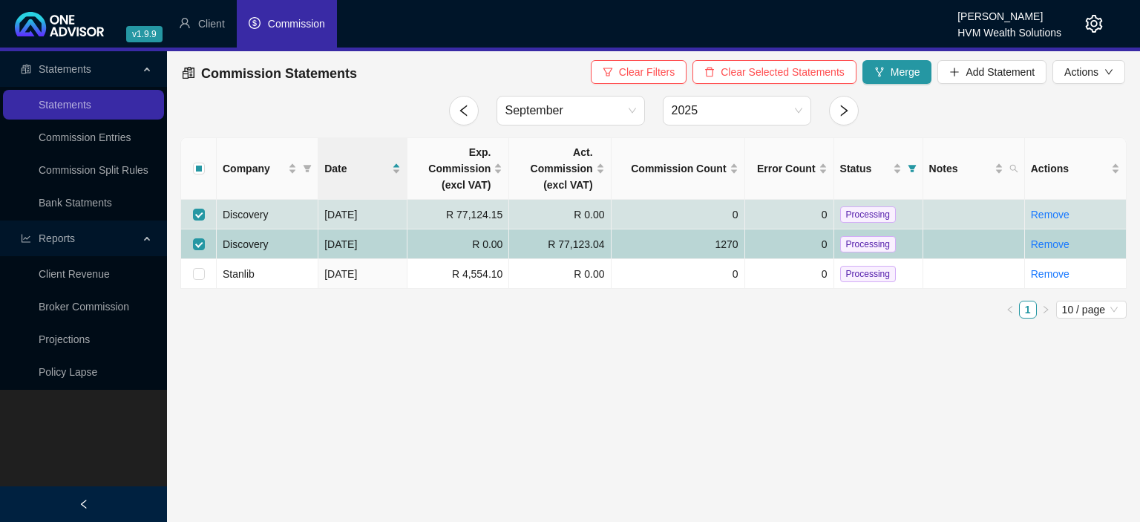
checkbox input "false"
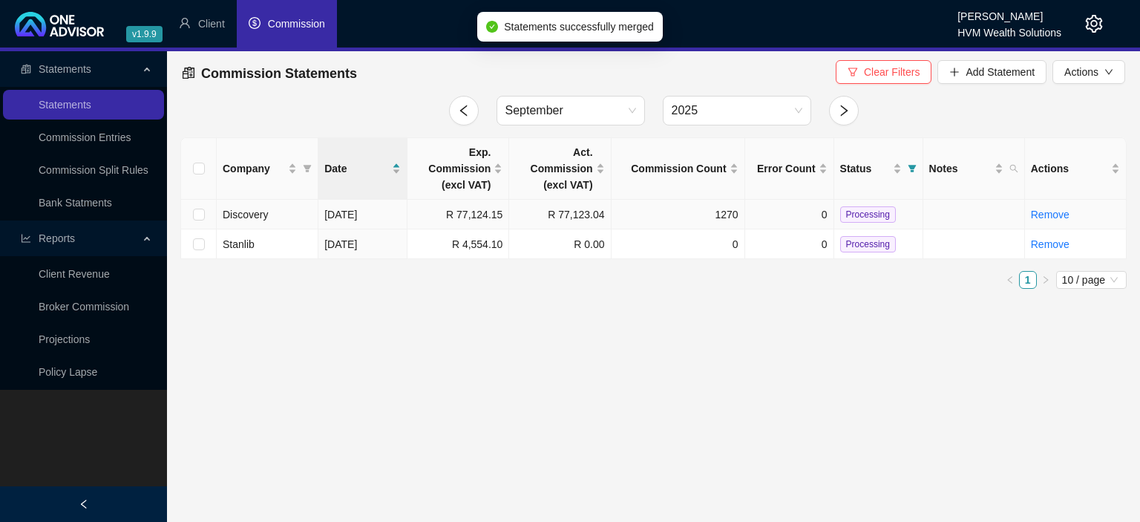
click at [860, 218] on span "Processing" at bounding box center [868, 214] width 56 height 16
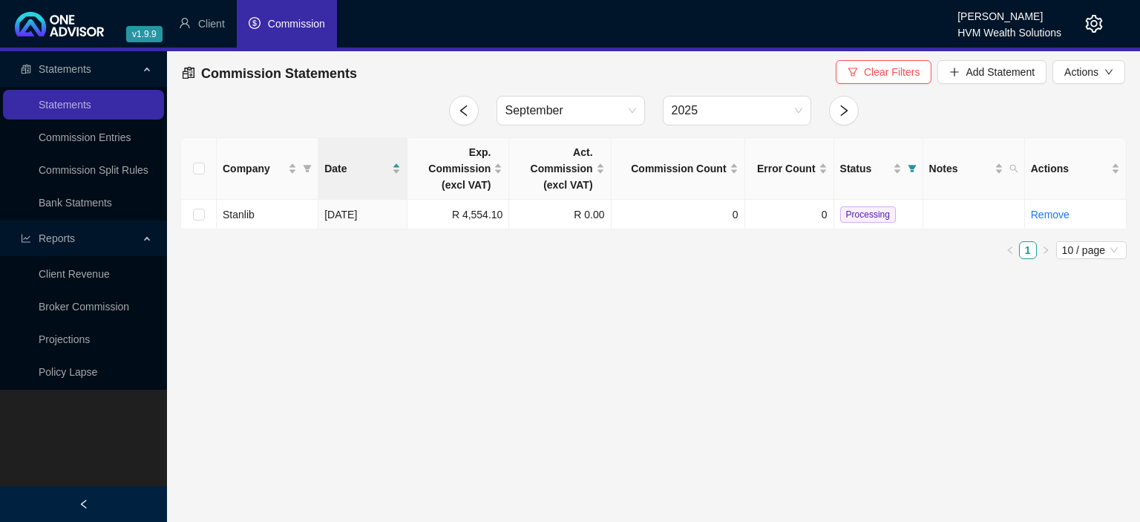
click at [1085, 25] on icon "setting" at bounding box center [1094, 24] width 18 height 18
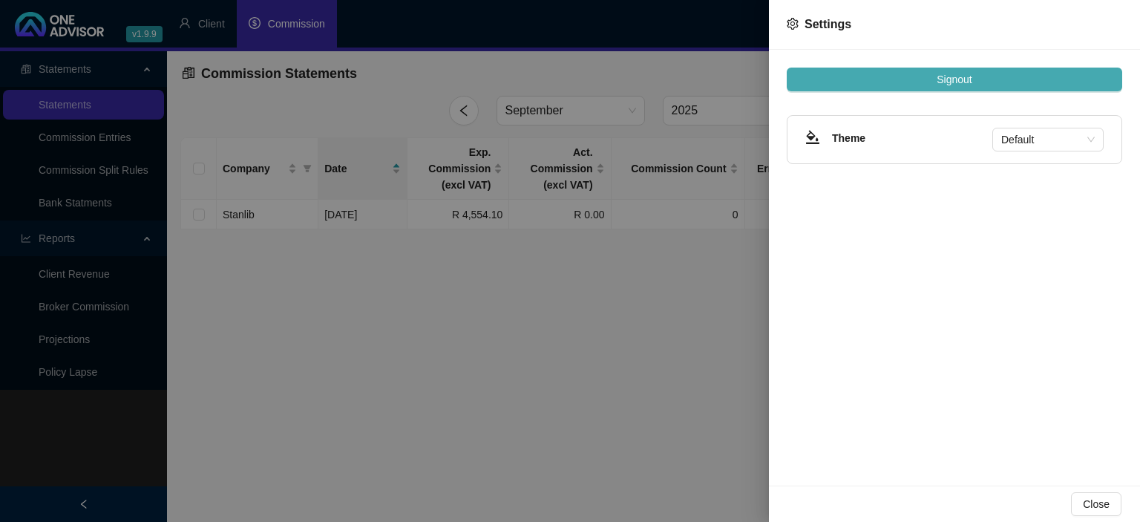
click at [958, 69] on button "Signout" at bounding box center [955, 80] width 336 height 24
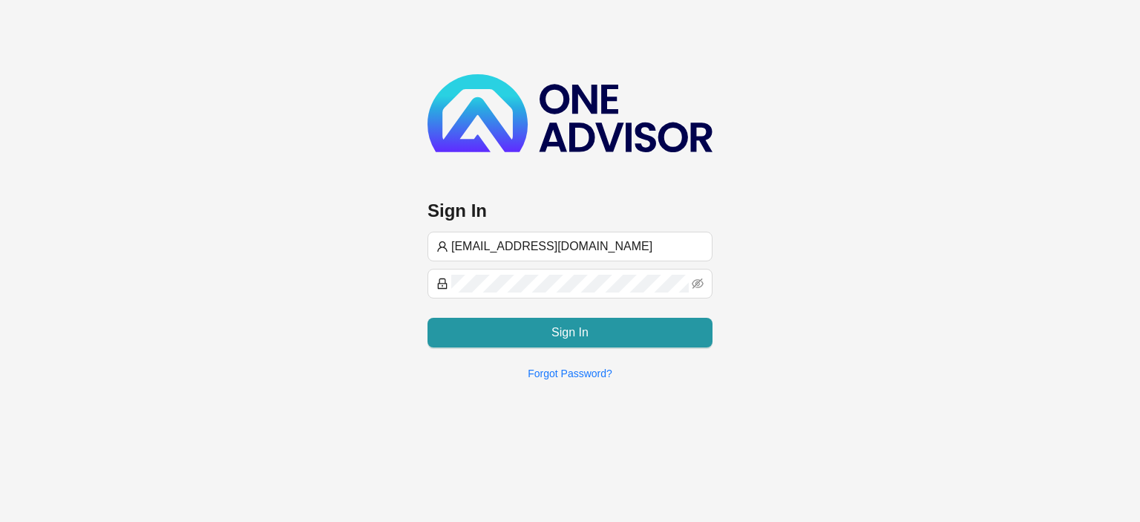
type input "[EMAIL_ADDRESS][DOMAIN_NAME]"
